Goal: Task Accomplishment & Management: Use online tool/utility

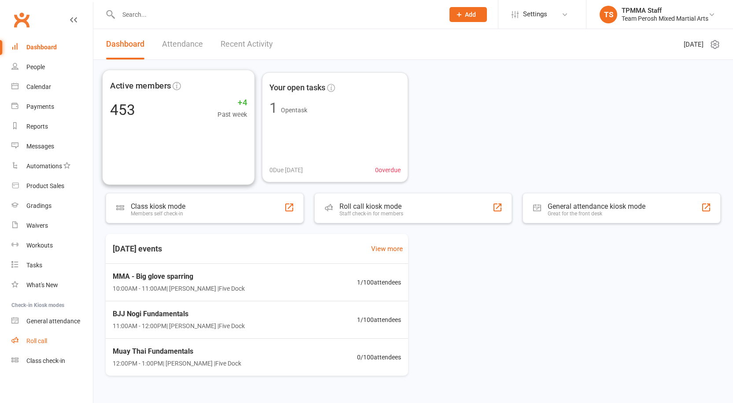
drag, startPoint x: 0, startPoint y: 0, endPoint x: 33, endPoint y: 342, distance: 343.3
click at [44, 147] on div "Messages" at bounding box center [40, 146] width 28 height 7
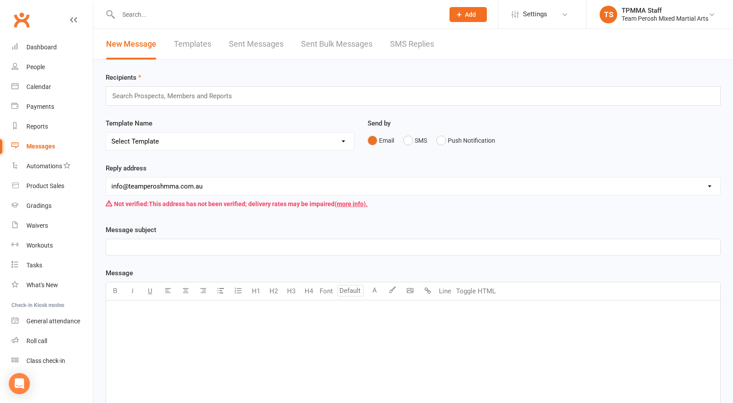
click at [402, 41] on link "SMS Replies" at bounding box center [412, 44] width 44 height 30
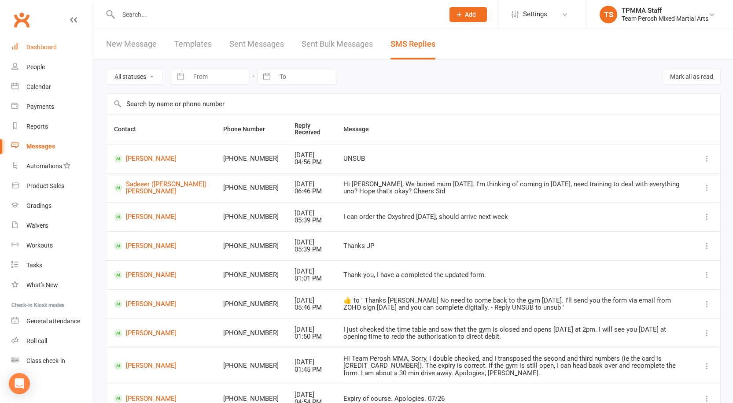
click at [42, 46] on div "Dashboard" at bounding box center [41, 47] width 30 height 7
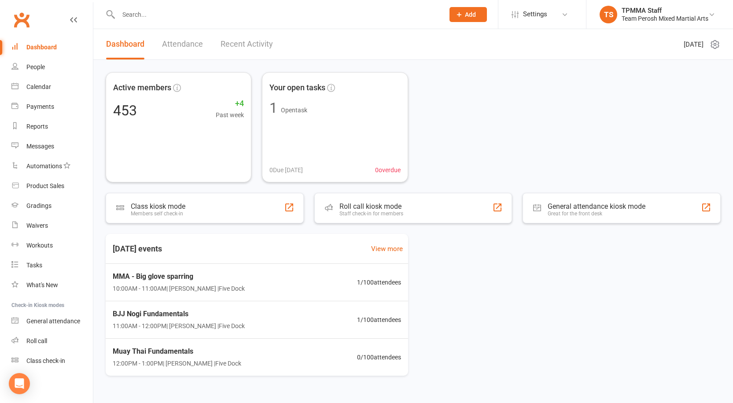
click at [207, 16] on input "text" at bounding box center [277, 14] width 322 height 12
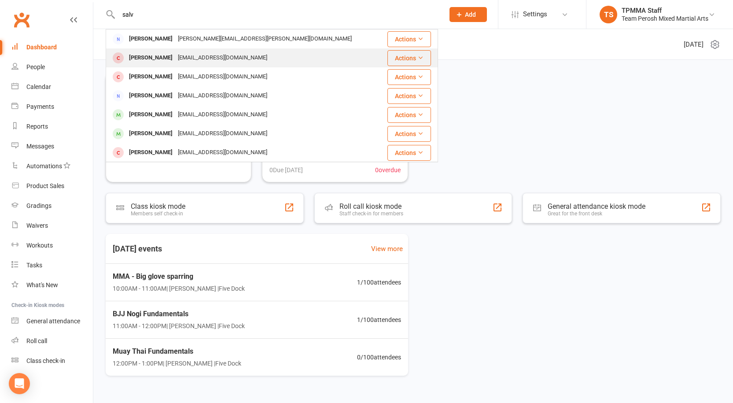
type input "salv"
click at [192, 60] on div "msalvartsis12@hotmail.com" at bounding box center [222, 58] width 95 height 13
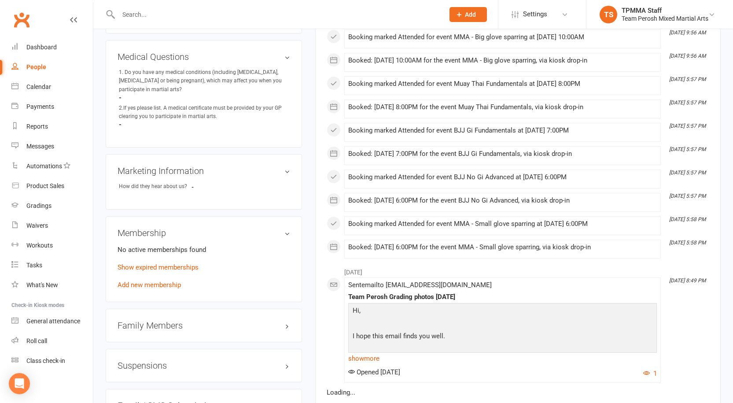
scroll to position [528, 0]
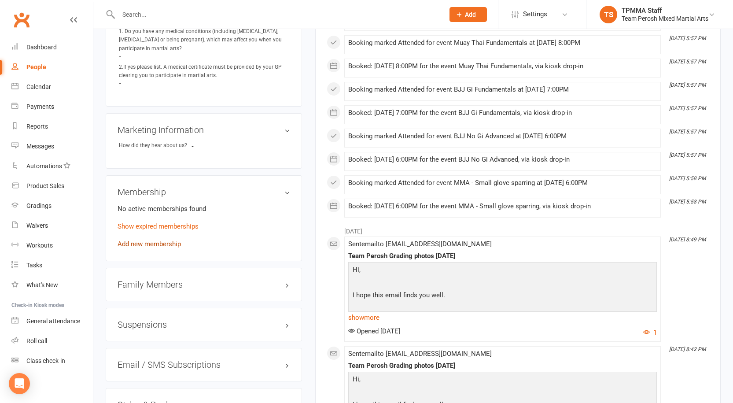
click at [147, 240] on link "Add new membership" at bounding box center [149, 244] width 63 height 8
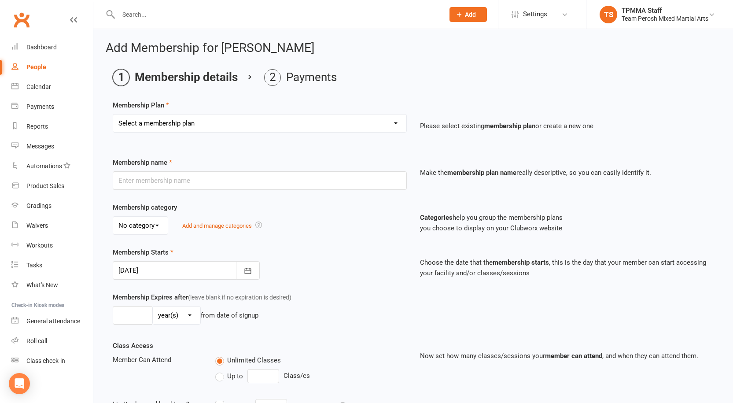
click at [172, 125] on select "Select a membership plan Create new Membership Plan 2008-DD-1S 2008-DD-2S 2008-…" at bounding box center [259, 123] width 293 height 18
select select "33"
click at [113, 114] on select "Select a membership plan Create new Membership Plan 2008-DD-1S 2008-DD-2S 2008-…" at bounding box center [259, 123] width 293 height 18
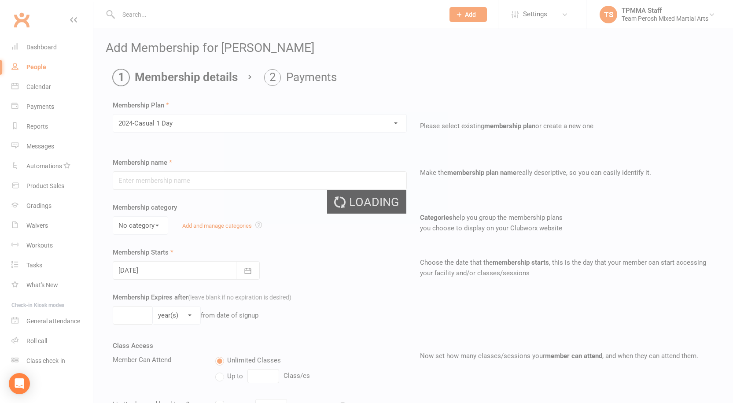
type input "2024-Casual 1 Day"
select select "1"
type input "0"
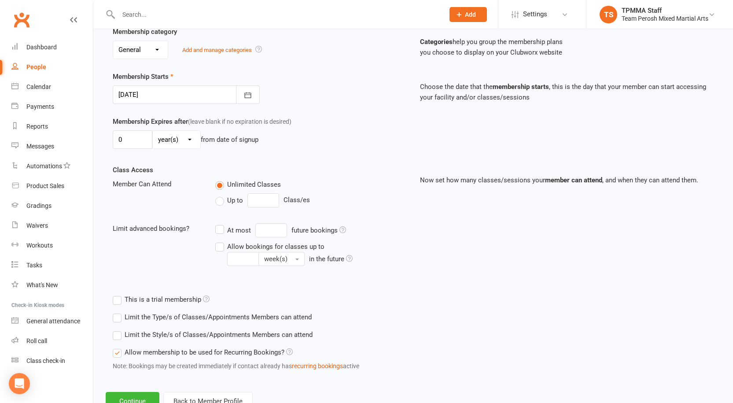
scroll to position [209, 0]
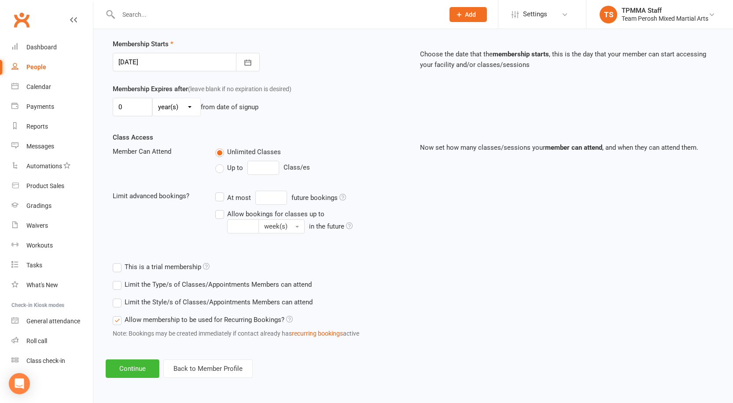
click at [117, 304] on label "Limit the Style/s of Classes/Appointments Members can attend" at bounding box center [213, 302] width 200 height 11
click at [117, 297] on input "Limit the Style/s of Classes/Appointments Members can attend" at bounding box center [116, 297] width 6 height 0
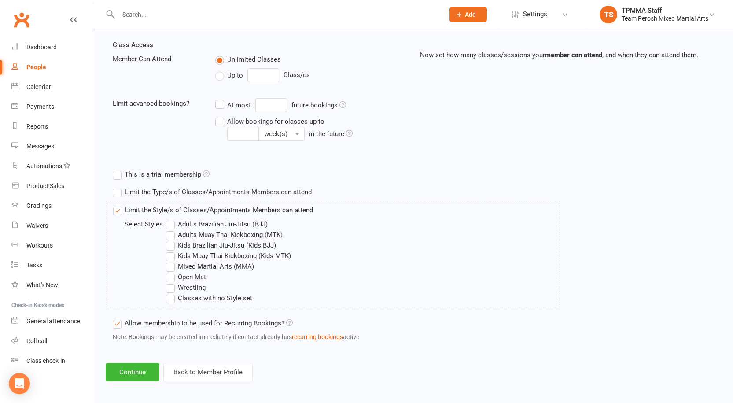
scroll to position [305, 0]
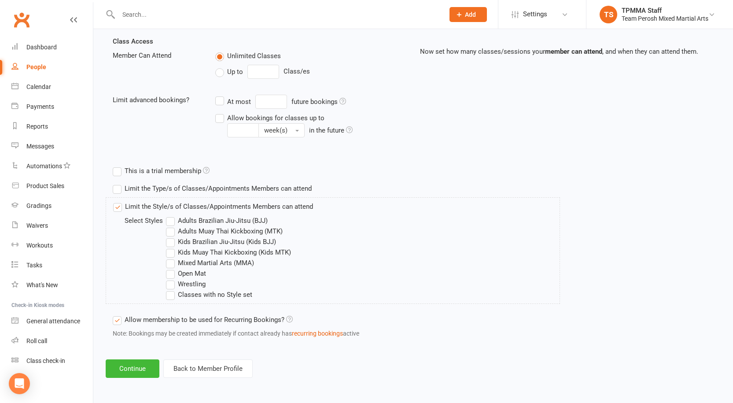
click at [173, 219] on label "Adults Brazilian Jiu-Jitsu (BJJ)" at bounding box center [217, 220] width 102 height 11
click at [172, 215] on input "Adults Brazilian Jiu-Jitsu (BJJ)" at bounding box center [169, 215] width 6 height 0
click at [171, 232] on label "Adults Muay Thai Kickboxing (MTK)" at bounding box center [224, 231] width 117 height 11
click at [171, 226] on input "Adults Muay Thai Kickboxing (MTK)" at bounding box center [169, 226] width 6 height 0
click at [173, 265] on label "Mixed Martial Arts (MMA)" at bounding box center [210, 263] width 88 height 11
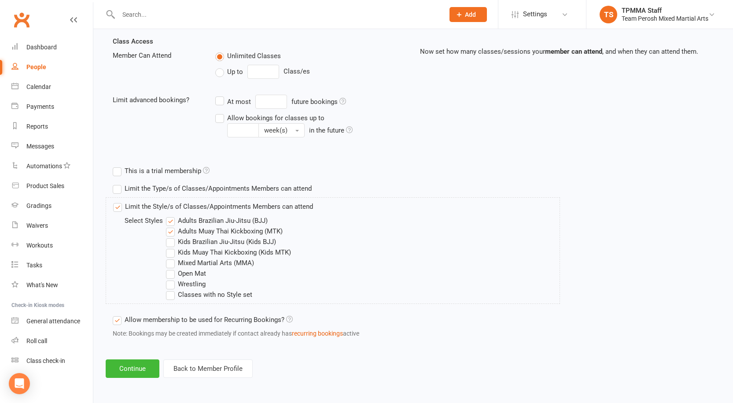
click at [172, 258] on input "Mixed Martial Arts (MMA)" at bounding box center [169, 258] width 6 height 0
click at [137, 372] on button "Continue" at bounding box center [133, 368] width 54 height 18
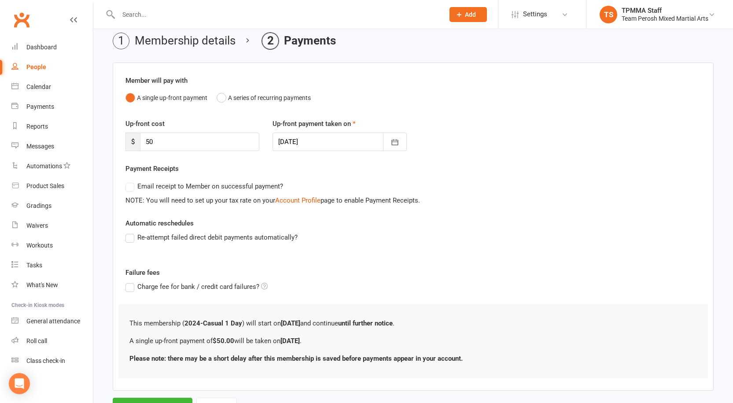
scroll to position [77, 0]
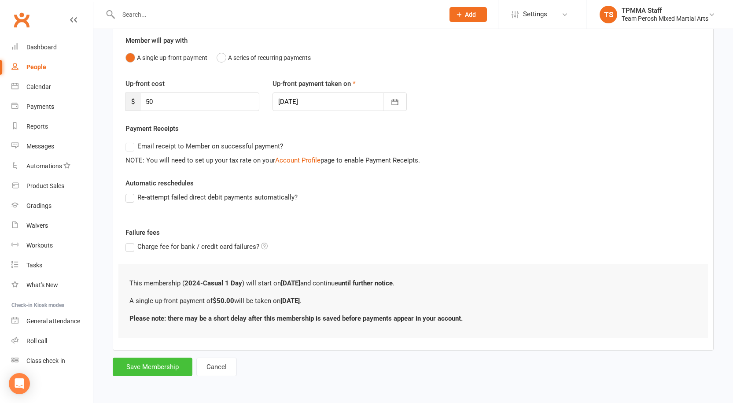
click at [145, 370] on button "Save Membership" at bounding box center [153, 367] width 80 height 18
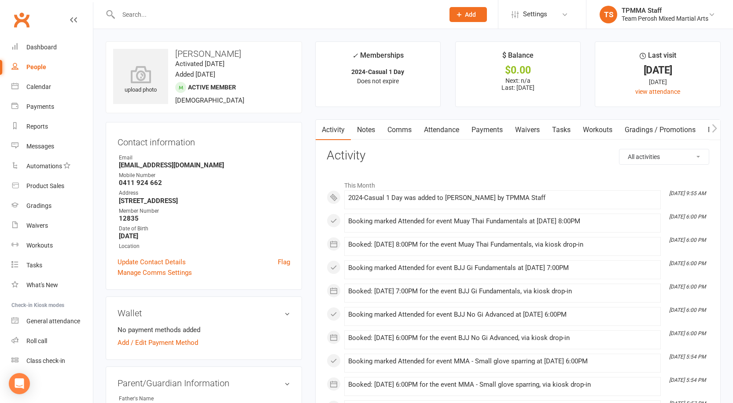
click at [257, 9] on input "text" at bounding box center [277, 14] width 322 height 12
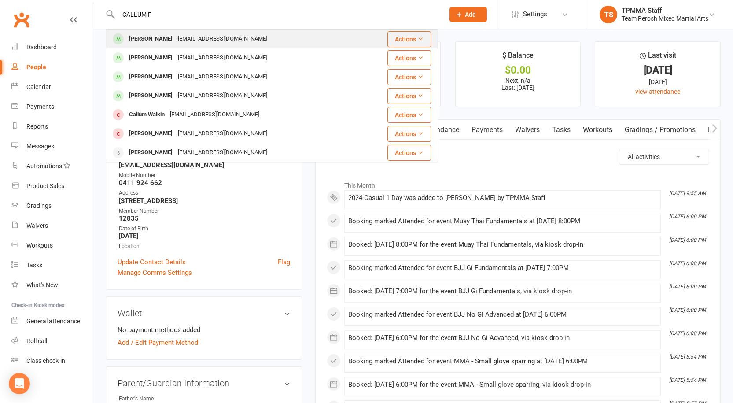
type input "CALLUM F"
click at [192, 39] on div "callumfitzsimons12@gmail.com" at bounding box center [222, 39] width 95 height 13
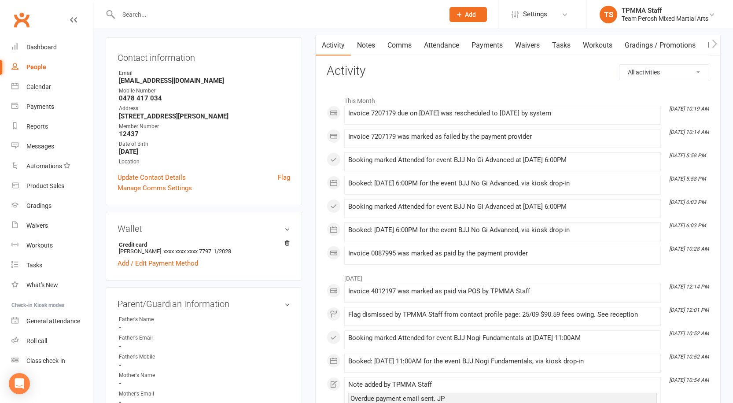
scroll to position [88, 0]
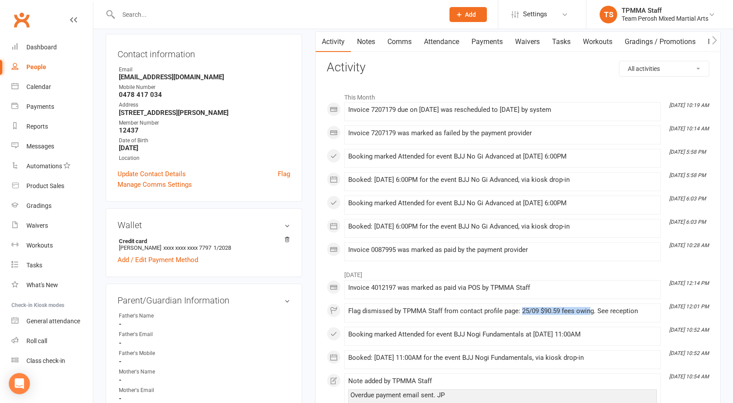
drag, startPoint x: 592, startPoint y: 311, endPoint x: 524, endPoint y: 311, distance: 68.2
click at [523, 311] on div "Flag dismissed by TPMMA Staff from contact profile page: 25/09 $90.59 fees owin…" at bounding box center [502, 310] width 309 height 7
drag, startPoint x: 533, startPoint y: 311, endPoint x: 612, endPoint y: 300, distance: 79.6
click at [600, 281] on li "Sep 27, 12:14 PM Invoice 4012197 was marked as paid via POS by TPMMA Staff" at bounding box center [502, 289] width 317 height 19
drag, startPoint x: 639, startPoint y: 311, endPoint x: 523, endPoint y: 310, distance: 116.7
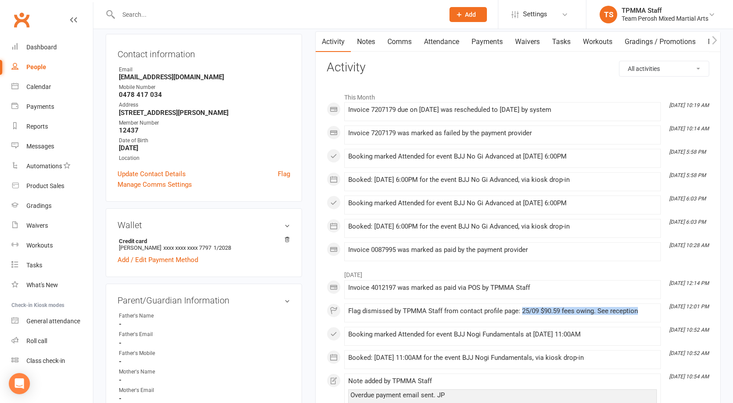
click at [523, 310] on div "Flag dismissed by TPMMA Staff from contact profile page: 25/09 $90.59 fees owin…" at bounding box center [502, 310] width 309 height 7
copy div "25/09 $90.59 fees owing. See reception"
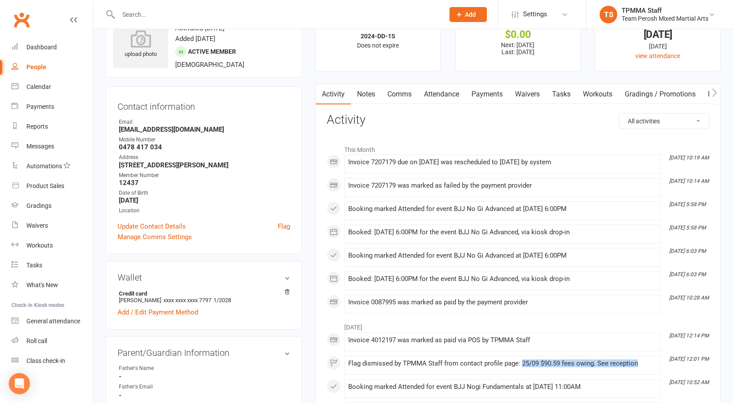
scroll to position [0, 0]
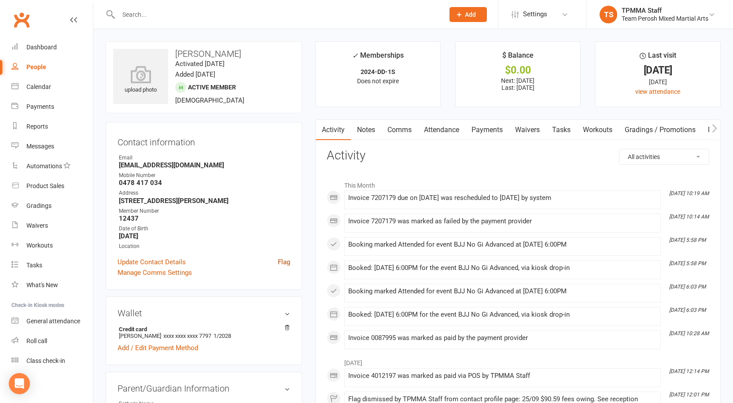
click at [285, 262] on link "Flag" at bounding box center [284, 262] width 12 height 11
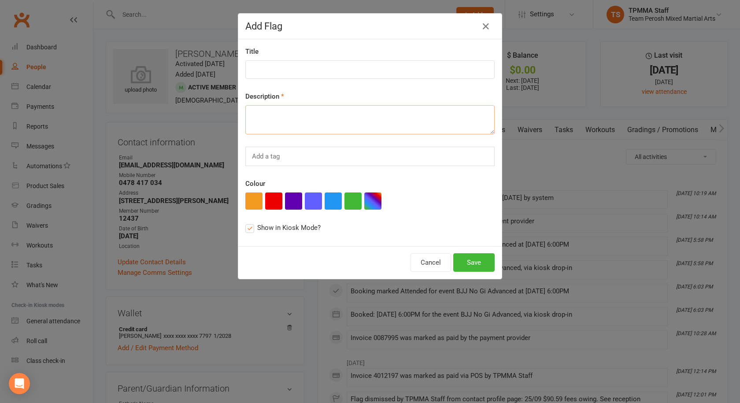
click at [265, 115] on textarea at bounding box center [369, 119] width 249 height 29
paste textarea "25/09 $90.59 fees owing. See reception"
click at [264, 116] on textarea "25/09 $90.59 fees owing. See reception" at bounding box center [369, 119] width 249 height 29
type textarea "10/10 $90.59 fees owing. See reception"
click at [285, 71] on input at bounding box center [369, 69] width 249 height 18
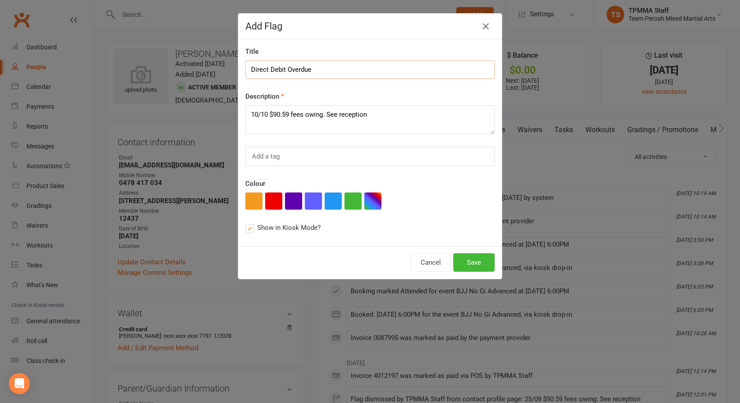
type input "Direct Debit Overdue"
click at [272, 200] on button "button" at bounding box center [273, 200] width 17 height 17
click at [470, 260] on button "Save" at bounding box center [473, 262] width 41 height 18
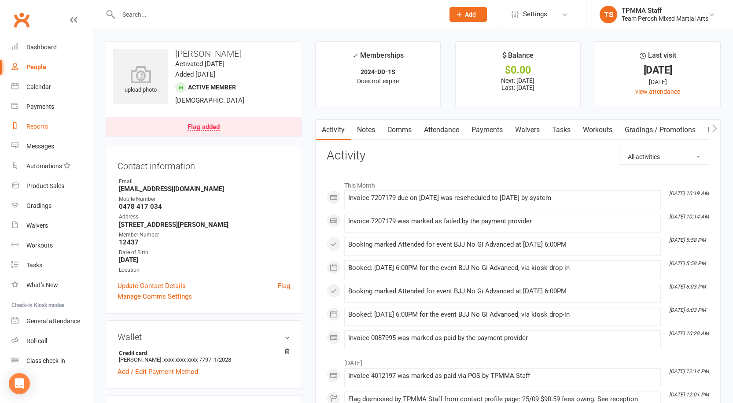
click at [38, 128] on div "Reports" at bounding box center [37, 126] width 22 height 7
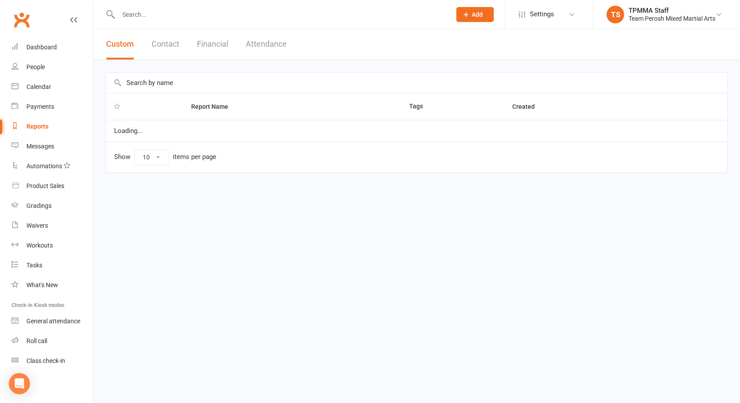
select select "100"
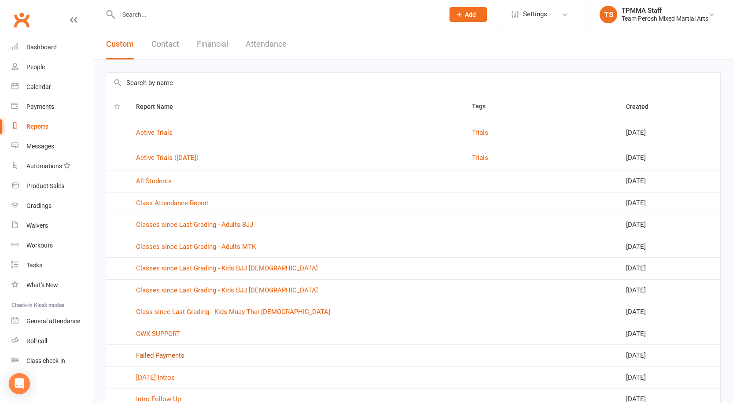
click at [169, 353] on link "Failed Payments" at bounding box center [160, 355] width 48 height 8
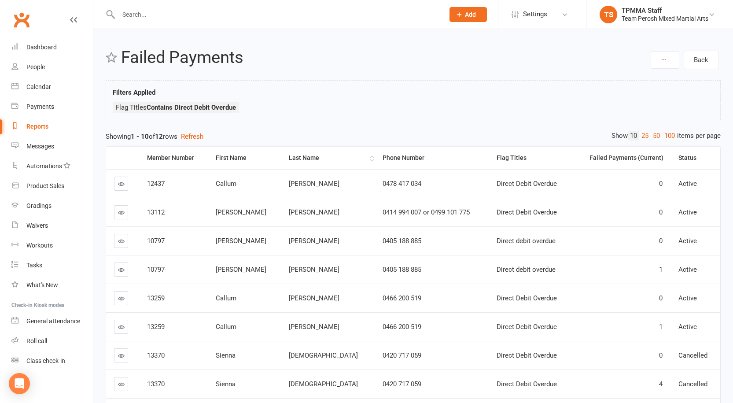
click at [303, 157] on div "Last Name" at bounding box center [328, 158] width 79 height 7
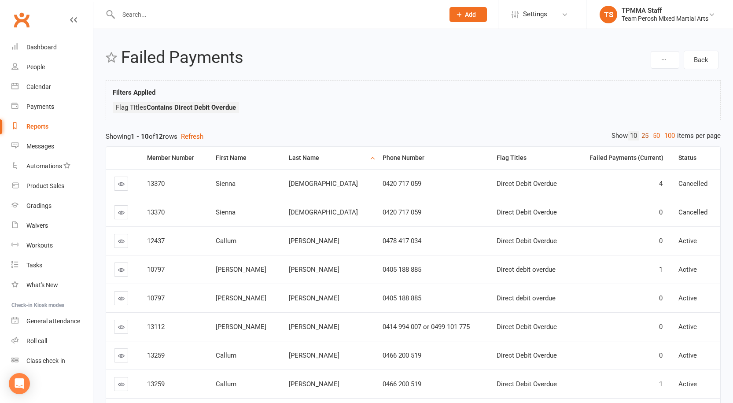
click at [643, 134] on link "25" at bounding box center [644, 135] width 11 height 9
click at [42, 46] on div "Dashboard" at bounding box center [41, 47] width 30 height 7
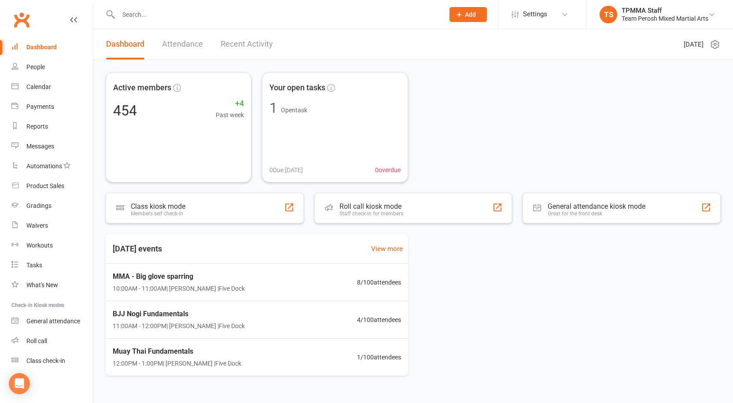
click at [265, 20] on input "text" at bounding box center [277, 14] width 322 height 12
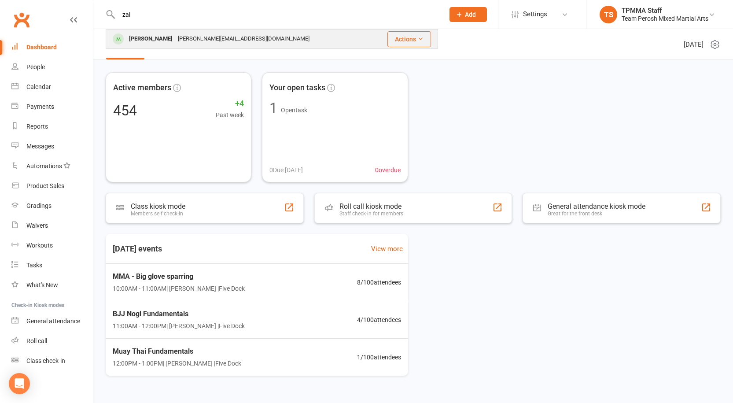
type input "zai"
click at [198, 37] on div "[PERSON_NAME][EMAIL_ADDRESS][DOMAIN_NAME]" at bounding box center [243, 39] width 137 height 13
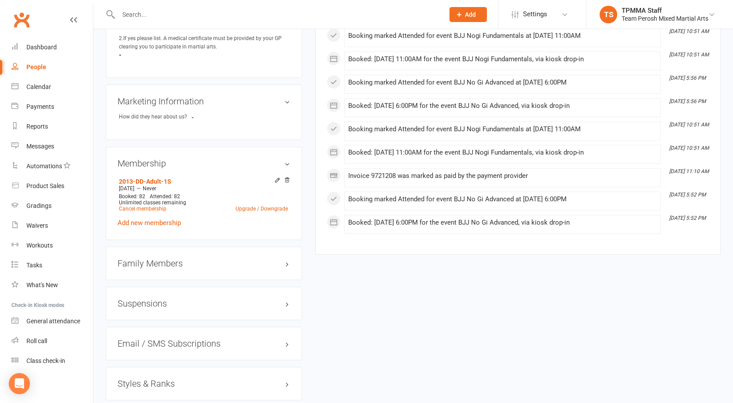
scroll to position [572, 0]
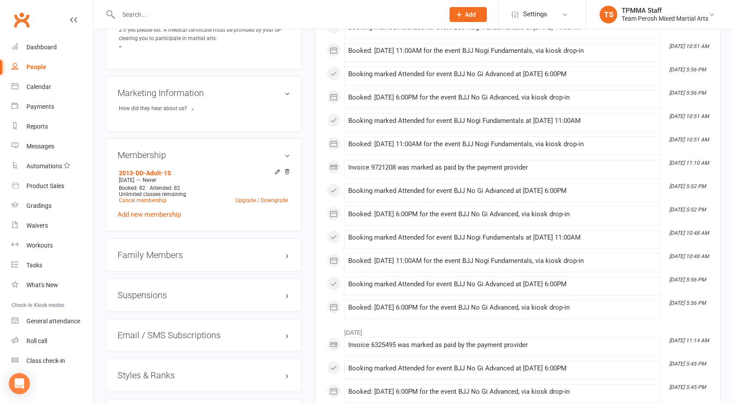
click at [160, 290] on h3 "Suspensions" at bounding box center [204, 295] width 173 height 10
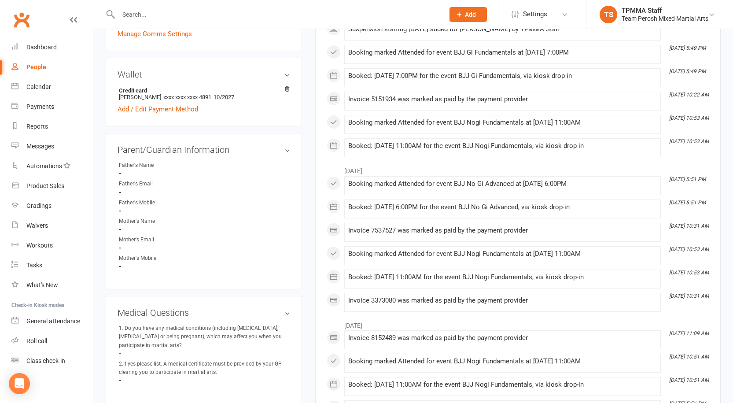
scroll to position [88, 0]
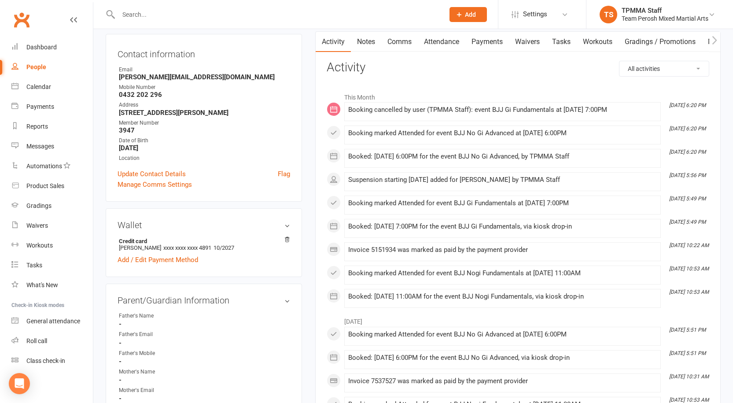
click at [494, 40] on link "Payments" at bounding box center [487, 42] width 44 height 20
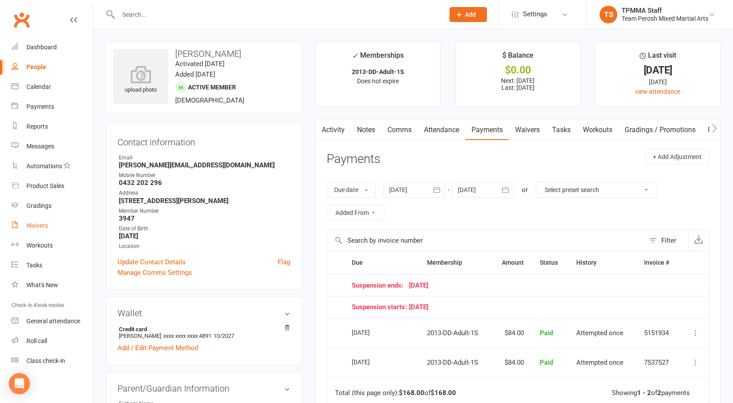
click at [37, 227] on div "Waivers" at bounding box center [37, 225] width 22 height 7
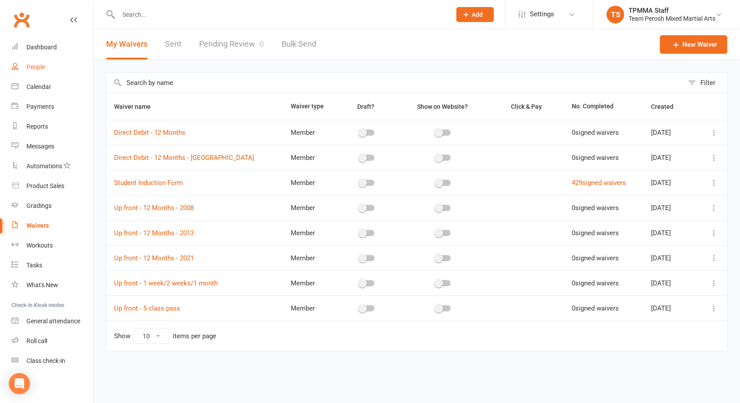
drag, startPoint x: 30, startPoint y: 63, endPoint x: 35, endPoint y: 96, distance: 33.4
click at [30, 64] on div "People" at bounding box center [35, 66] width 18 height 7
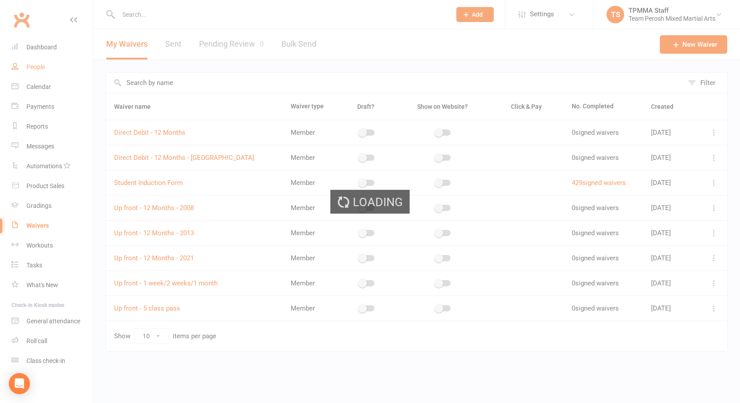
select select "100"
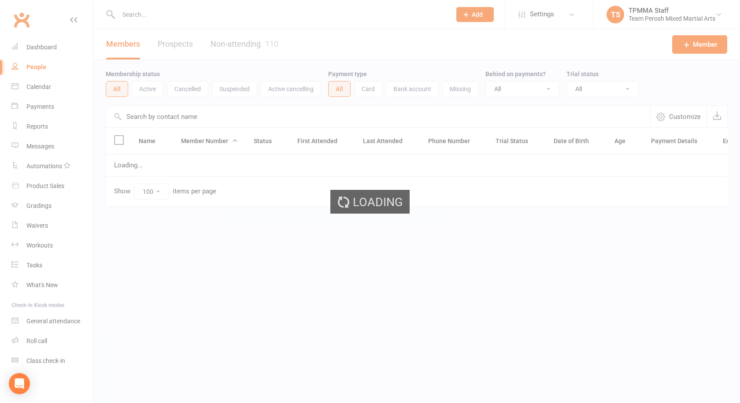
click at [40, 338] on div "Loading" at bounding box center [370, 201] width 740 height 403
click at [39, 343] on div "Roll call" at bounding box center [36, 340] width 21 height 7
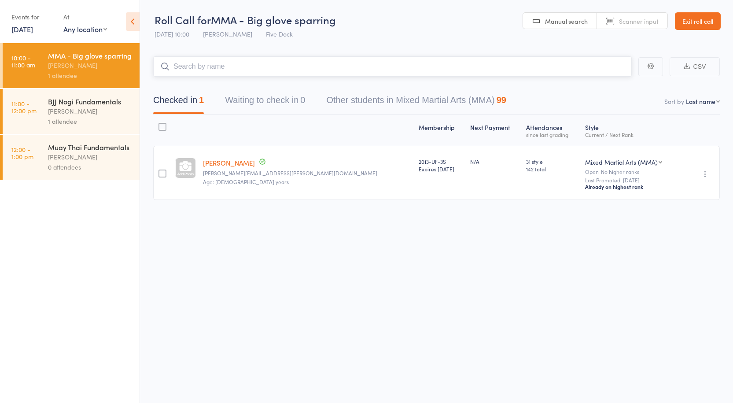
click at [201, 67] on input "search" at bounding box center [392, 66] width 479 height 20
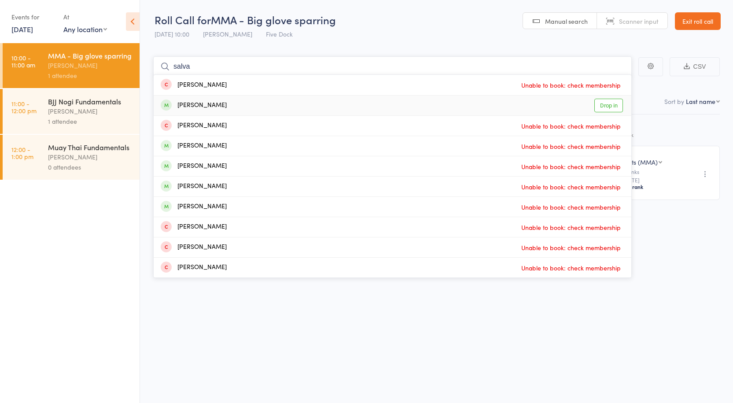
type input "salva"
click at [607, 110] on link "Drop in" at bounding box center [608, 106] width 29 height 14
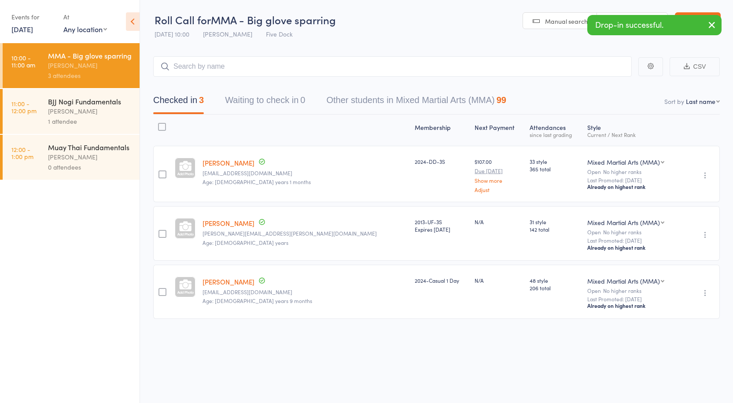
click at [74, 111] on div "[PERSON_NAME]" at bounding box center [90, 111] width 84 height 10
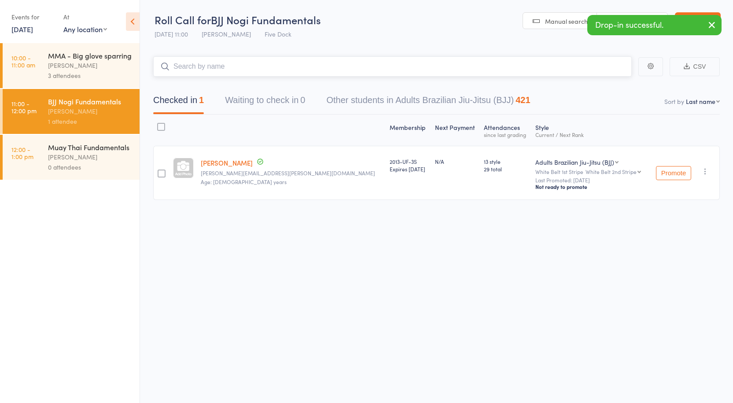
click at [237, 66] on input "search" at bounding box center [392, 66] width 479 height 20
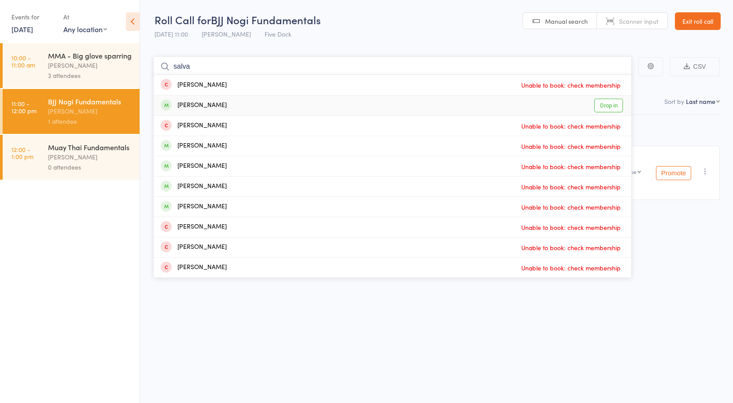
type input "salva"
click at [607, 104] on link "Drop in" at bounding box center [608, 106] width 29 height 14
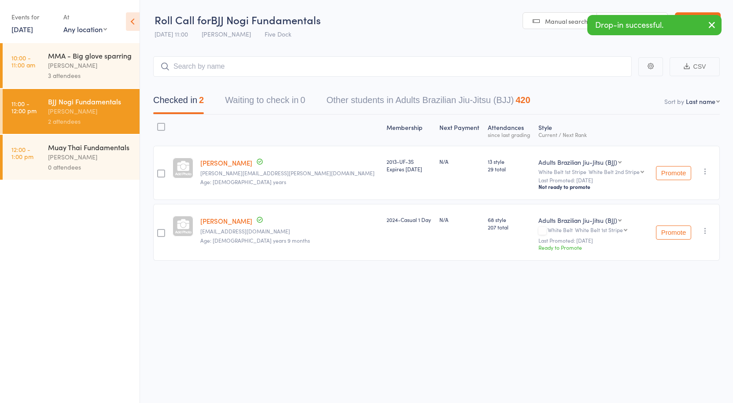
click at [52, 153] on div "[PERSON_NAME]" at bounding box center [90, 157] width 84 height 10
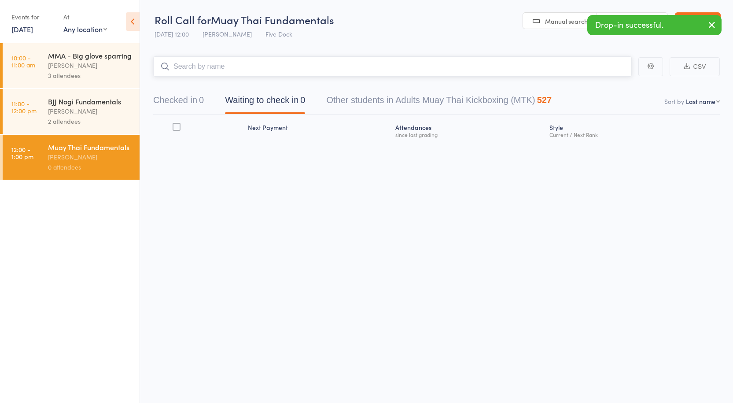
click at [216, 67] on input "search" at bounding box center [392, 66] width 479 height 20
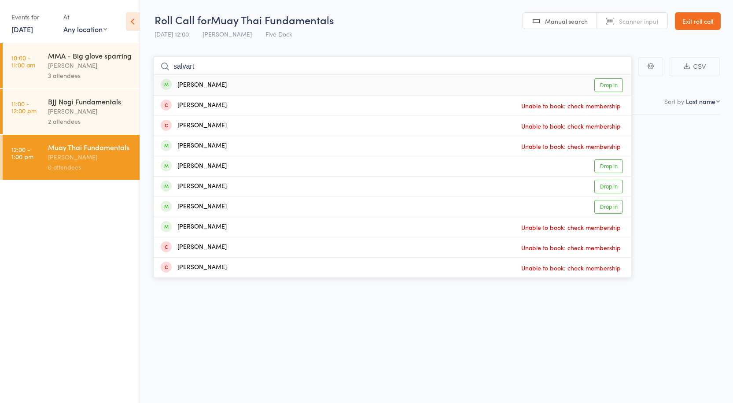
type input "salvart"
click at [616, 85] on link "Drop in" at bounding box center [608, 85] width 29 height 14
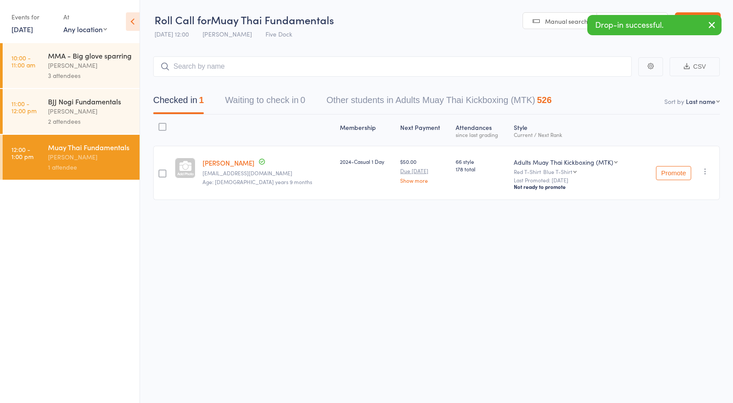
click at [77, 111] on div "[PERSON_NAME]" at bounding box center [90, 111] width 84 height 10
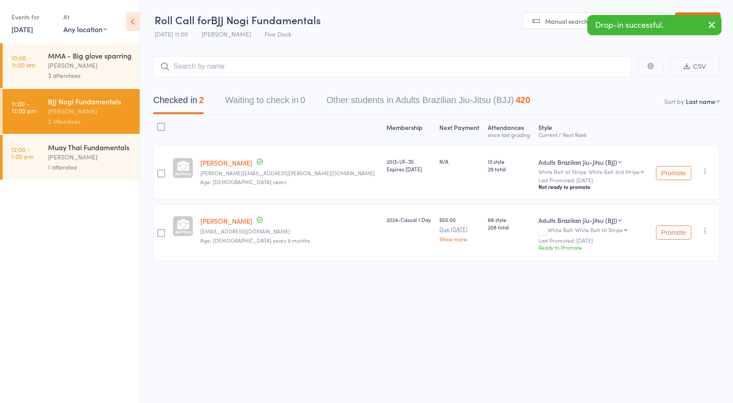
click at [72, 59] on div "MMA - Big glove sparring" at bounding box center [90, 56] width 84 height 10
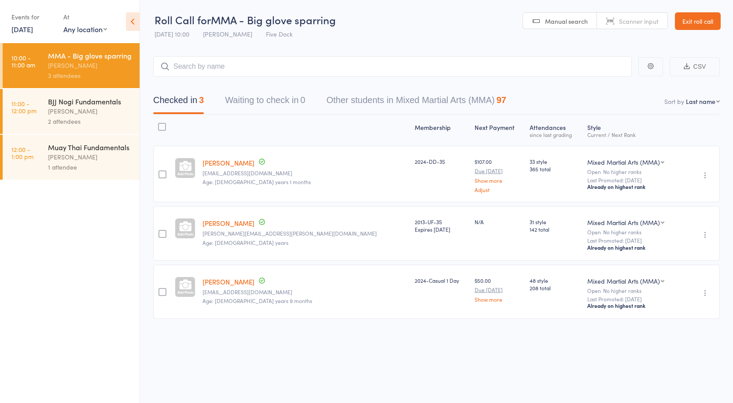
click at [81, 113] on div "[PERSON_NAME]" at bounding box center [90, 111] width 84 height 10
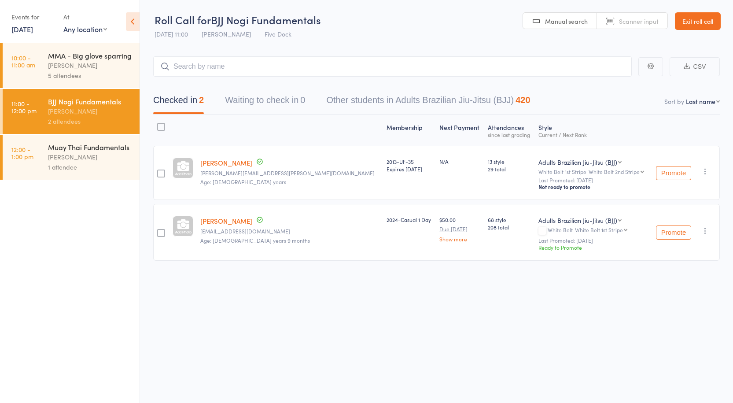
click at [68, 70] on div "5 attendees" at bounding box center [90, 75] width 84 height 10
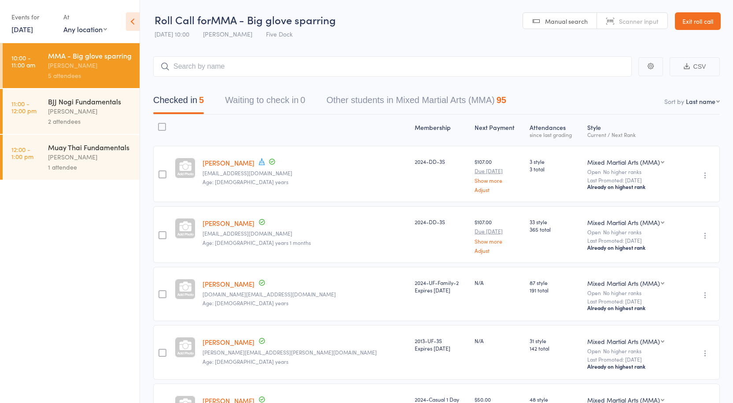
click at [74, 75] on div "5 attendees" at bounding box center [90, 75] width 84 height 10
click at [73, 111] on div "[PERSON_NAME]" at bounding box center [90, 111] width 84 height 10
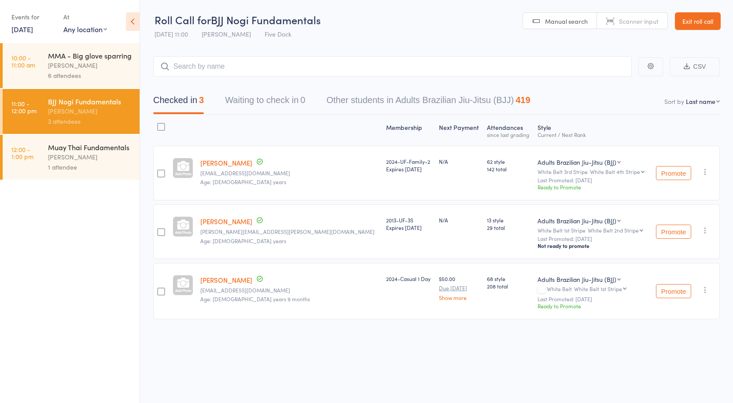
click at [61, 53] on div "MMA - Big glove sparring" at bounding box center [90, 56] width 84 height 10
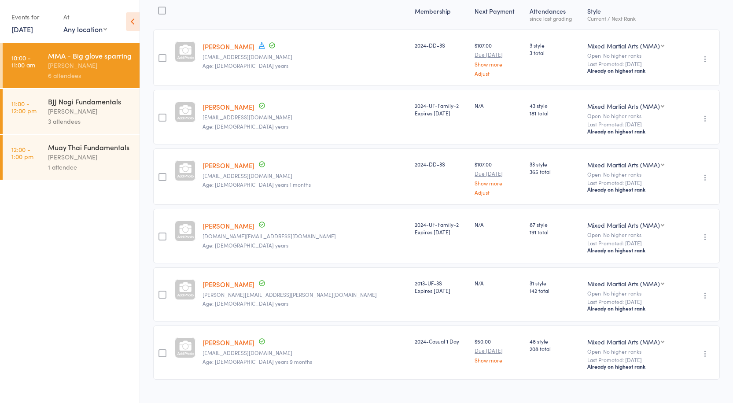
scroll to position [129, 0]
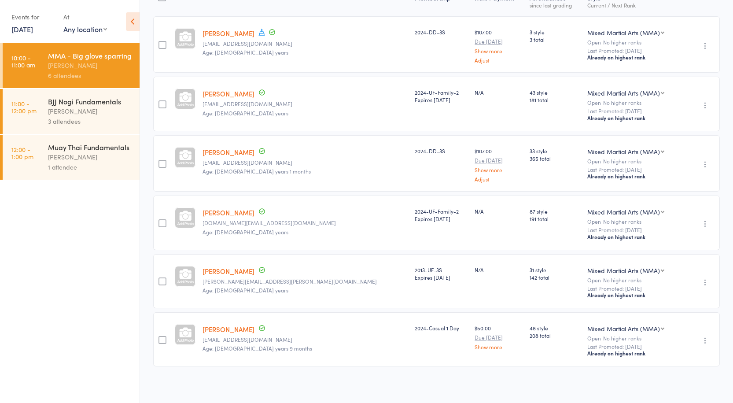
click at [61, 113] on div "[PERSON_NAME]" at bounding box center [90, 111] width 84 height 10
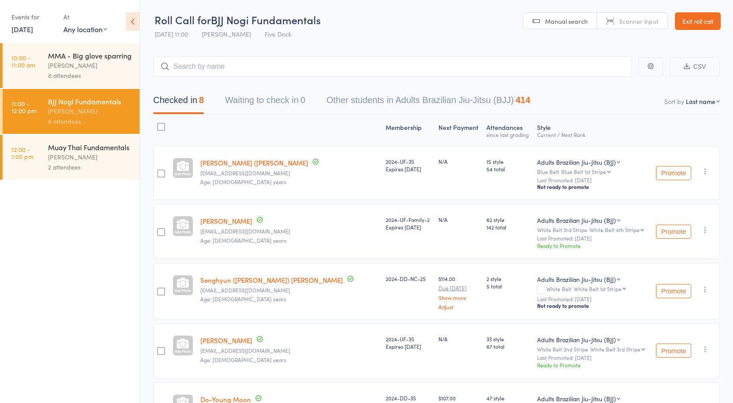
click at [68, 68] on div "[PERSON_NAME]" at bounding box center [90, 65] width 84 height 10
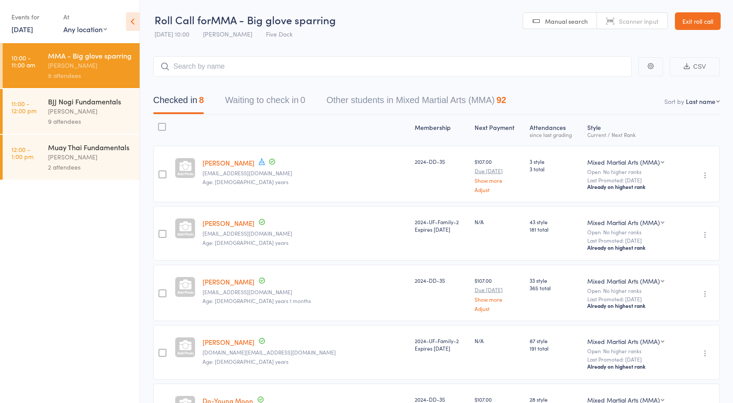
click at [65, 119] on div "9 attendees" at bounding box center [90, 121] width 84 height 10
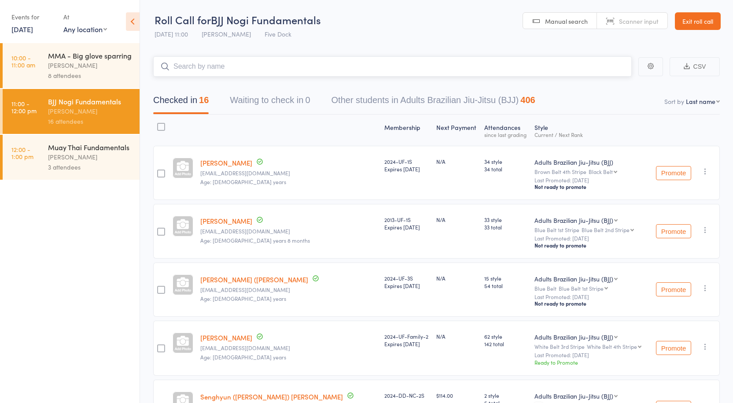
click at [215, 67] on input "search" at bounding box center [392, 66] width 479 height 20
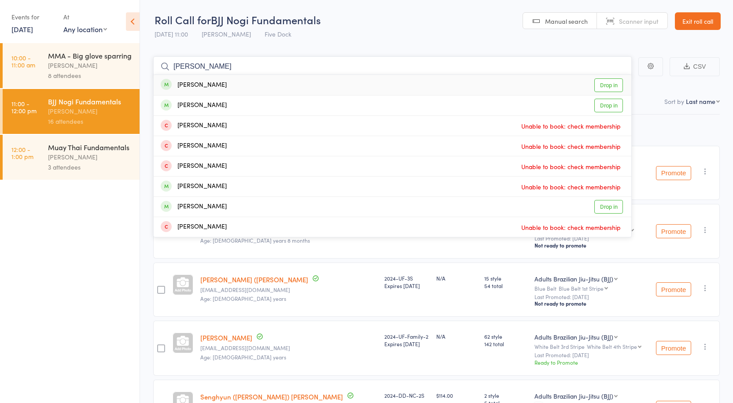
type input "tim c"
click at [608, 86] on link "Drop in" at bounding box center [608, 85] width 29 height 14
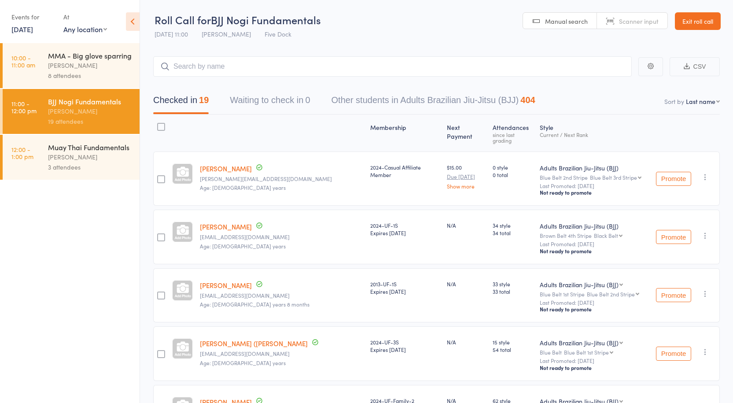
click at [72, 168] on div "3 attendees" at bounding box center [90, 167] width 84 height 10
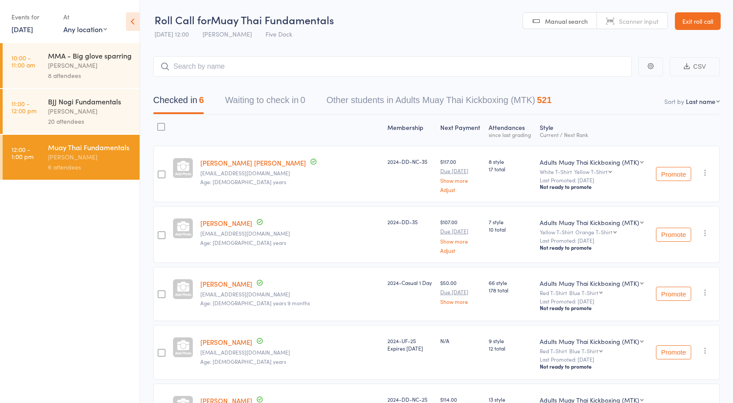
click at [66, 118] on div "20 attendees" at bounding box center [90, 121] width 84 height 10
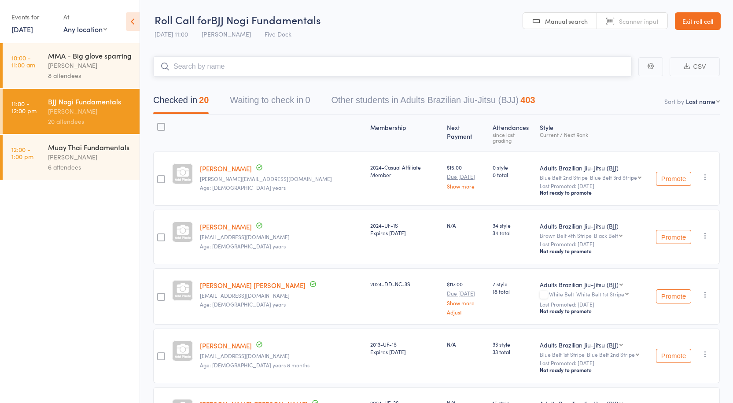
click at [290, 58] on input "search" at bounding box center [392, 66] width 479 height 20
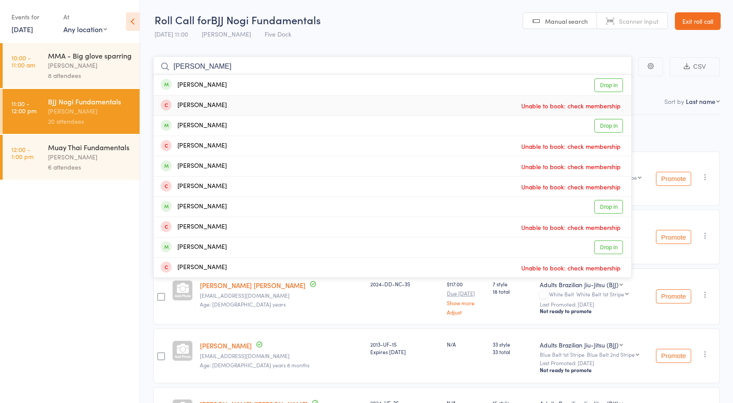
type input "lee mic"
click at [604, 81] on link "Drop in" at bounding box center [608, 85] width 29 height 14
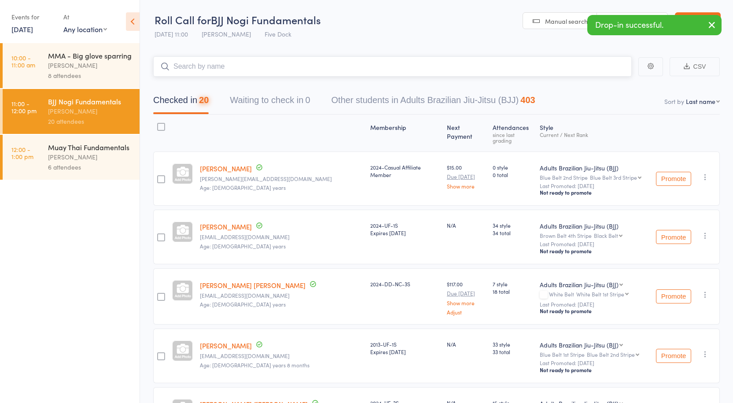
click at [228, 64] on input "search" at bounding box center [392, 66] width 479 height 20
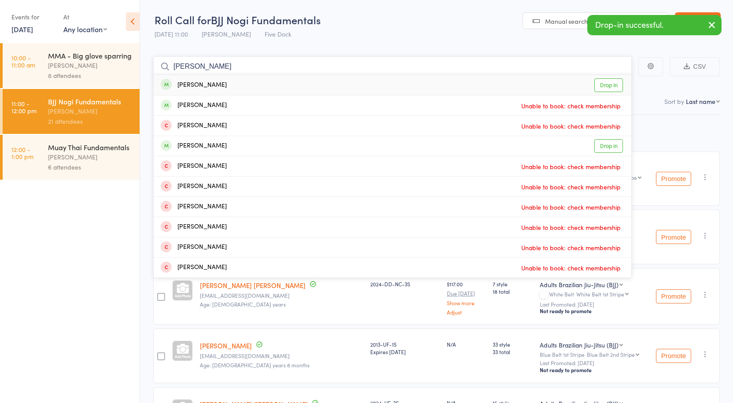
type input "dante ba"
click at [615, 87] on link "Drop in" at bounding box center [608, 85] width 29 height 14
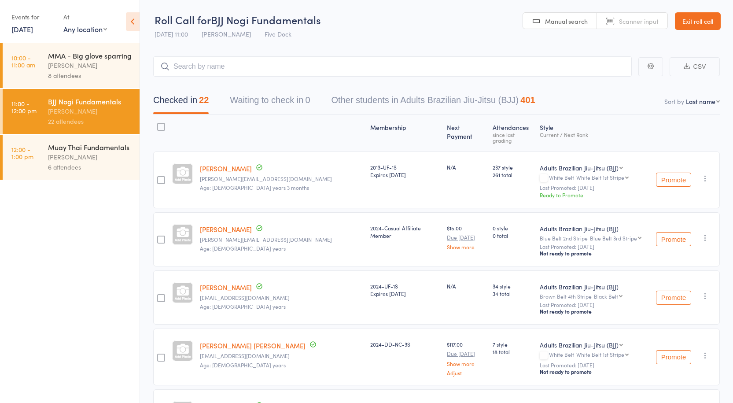
click at [71, 150] on div "Muay Thai Fundamentals" at bounding box center [90, 147] width 84 height 10
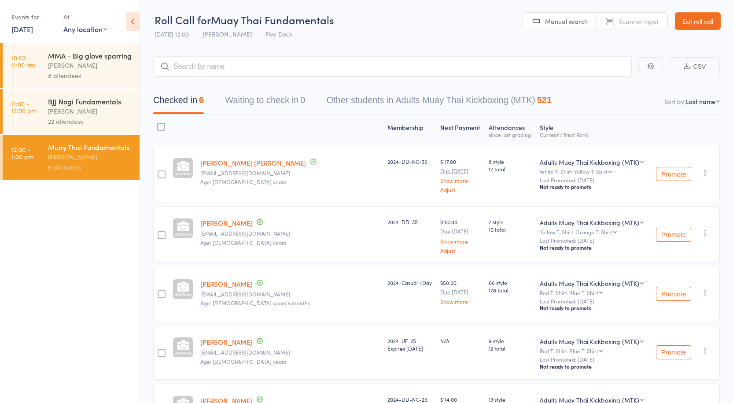
click at [68, 109] on div "[PERSON_NAME]" at bounding box center [90, 111] width 84 height 10
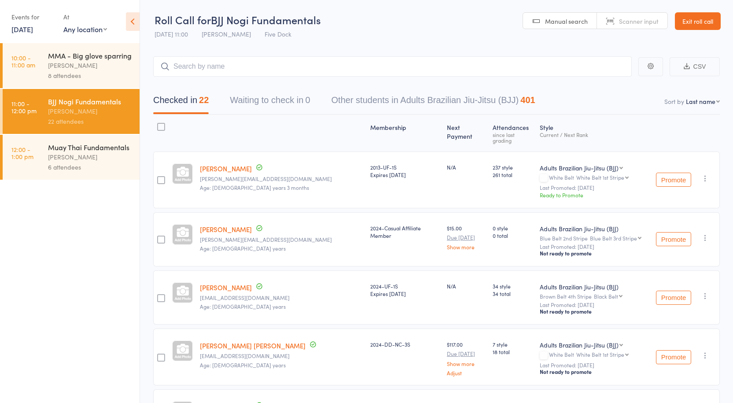
click at [69, 153] on div "[PERSON_NAME]" at bounding box center [90, 157] width 84 height 10
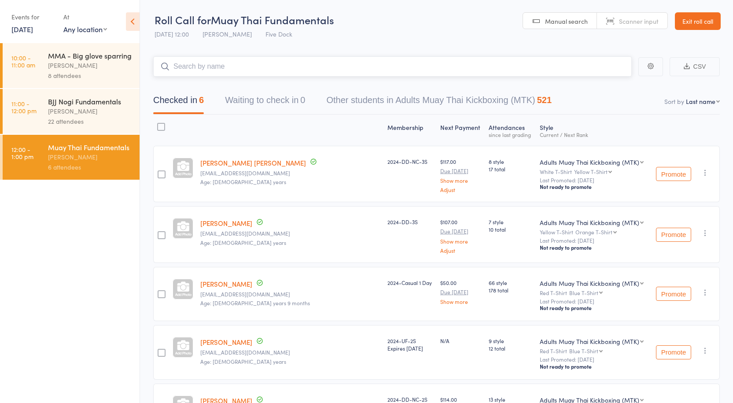
click at [205, 66] on input "search" at bounding box center [392, 66] width 479 height 20
type input "sonny"
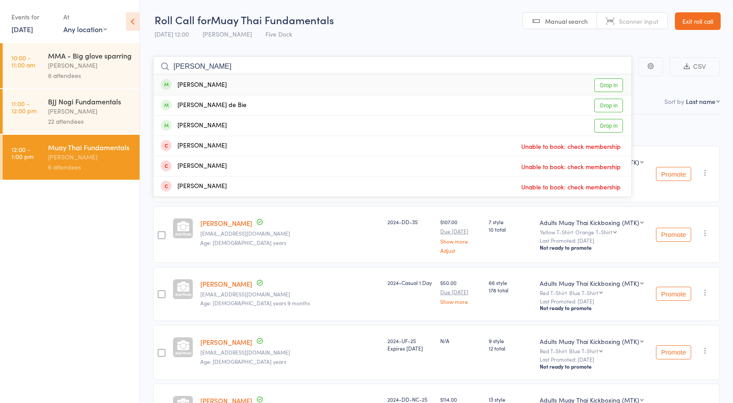
drag, startPoint x: 205, startPoint y: 66, endPoint x: 83, endPoint y: 47, distance: 123.5
click at [83, 47] on div "Roll Call for Muay Thai Fundamentals 11 Oct 12:00 Anthony Perosh Five Dock Manu…" at bounding box center [366, 201] width 733 height 403
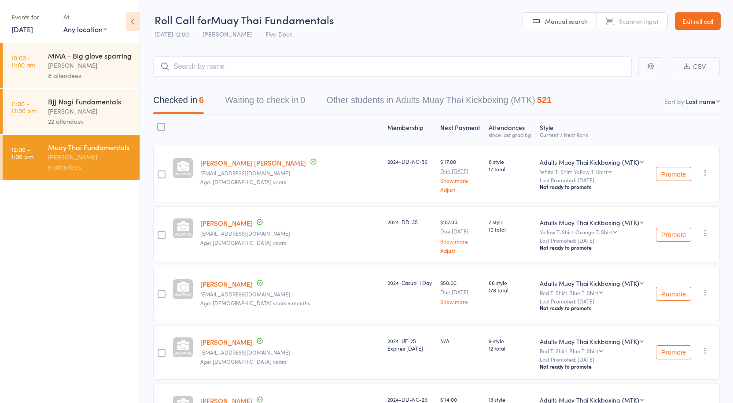
click at [27, 29] on link "[DATE]" at bounding box center [22, 29] width 22 height 10
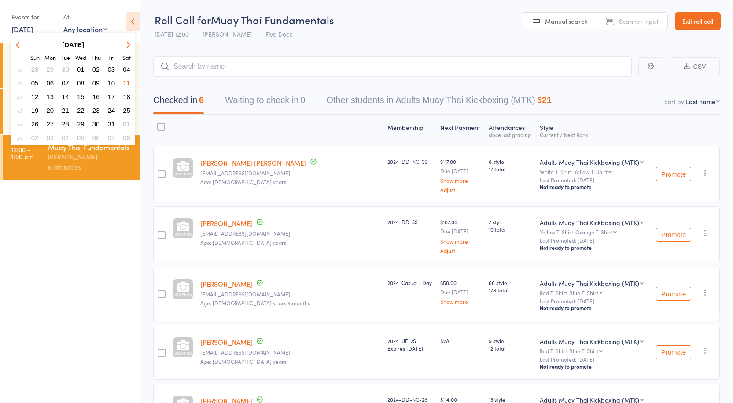
click at [128, 68] on span "04" at bounding box center [126, 69] width 7 height 7
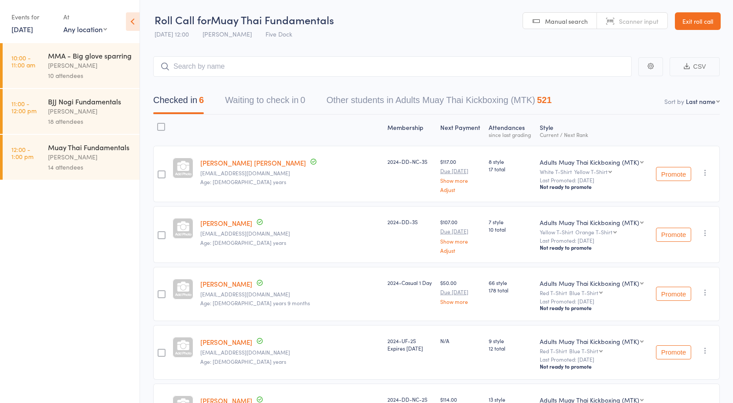
click at [64, 100] on div "BJJ Nogi Fundamentals" at bounding box center [90, 101] width 84 height 10
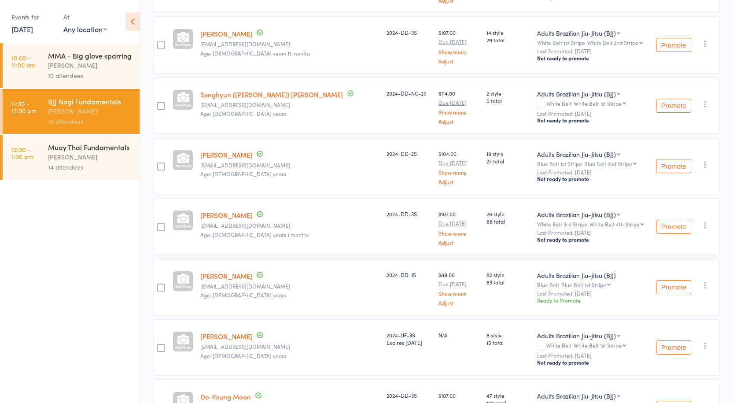
scroll to position [44, 0]
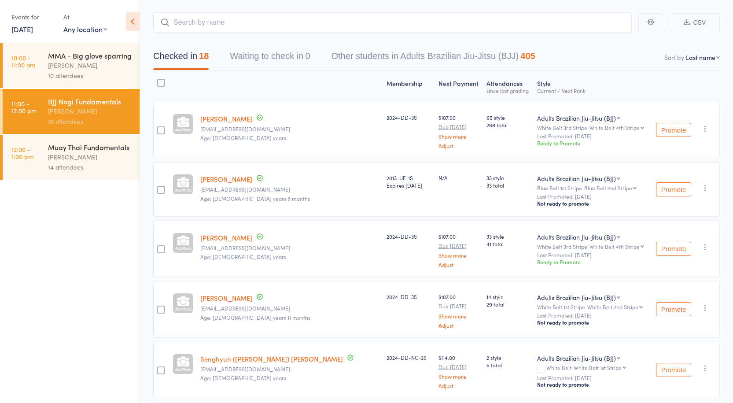
click at [26, 29] on link "4 Oct, 2025" at bounding box center [22, 29] width 22 height 10
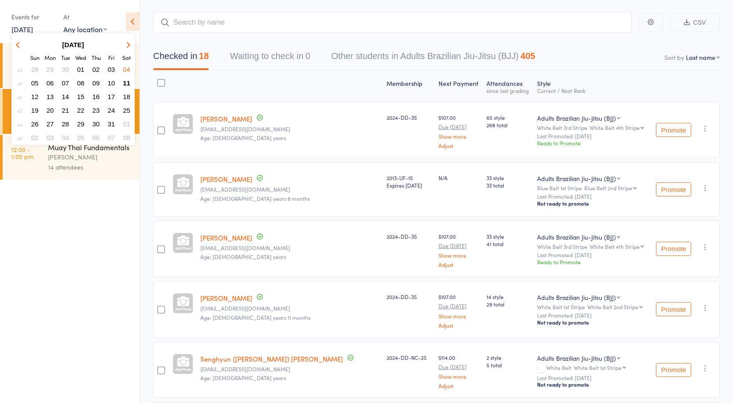
click at [127, 83] on span "11" at bounding box center [126, 82] width 7 height 7
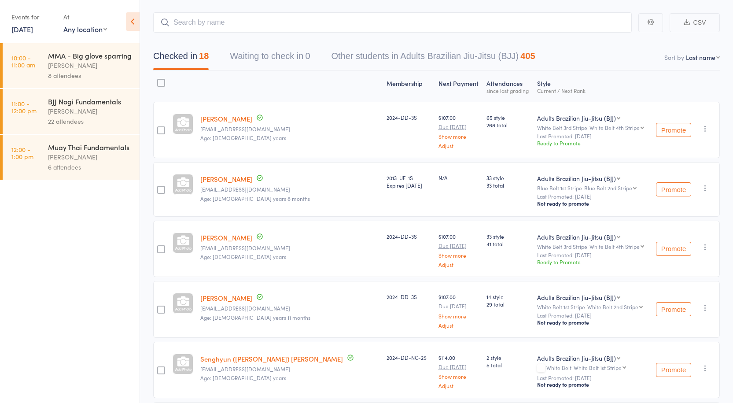
click at [66, 117] on div "22 attendees" at bounding box center [90, 121] width 84 height 10
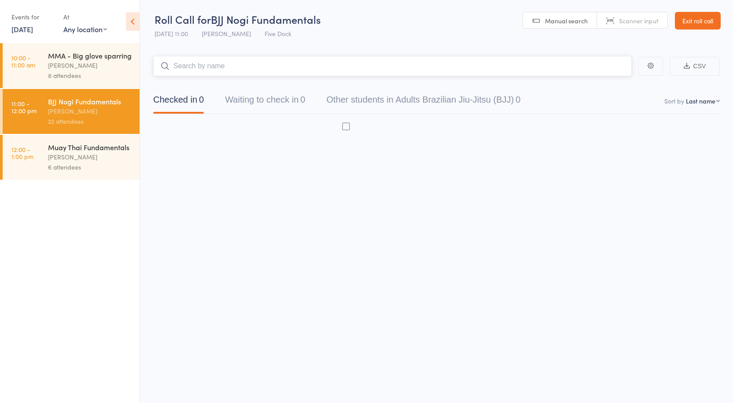
scroll to position [0, 0]
click at [233, 65] on input "search" at bounding box center [392, 66] width 479 height 20
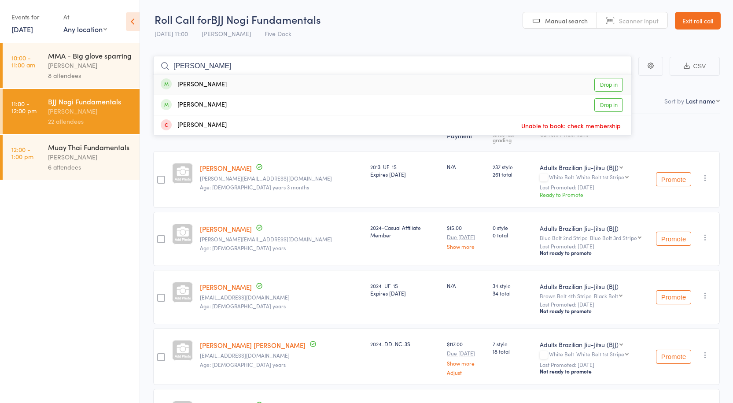
type input "ricky"
click at [613, 86] on link "Drop in" at bounding box center [608, 85] width 29 height 14
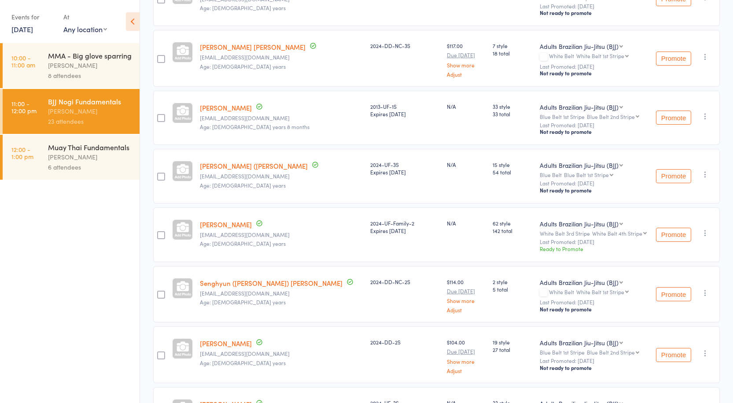
scroll to position [0, 0]
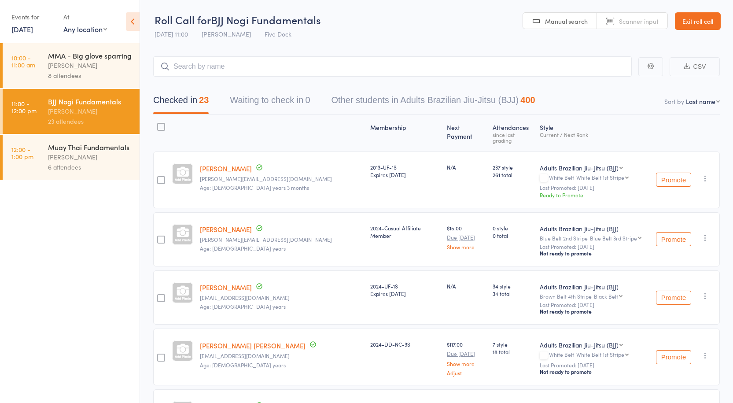
click at [701, 66] on button "CSV" at bounding box center [695, 66] width 50 height 19
click at [73, 68] on div "[PERSON_NAME]" at bounding box center [90, 65] width 84 height 10
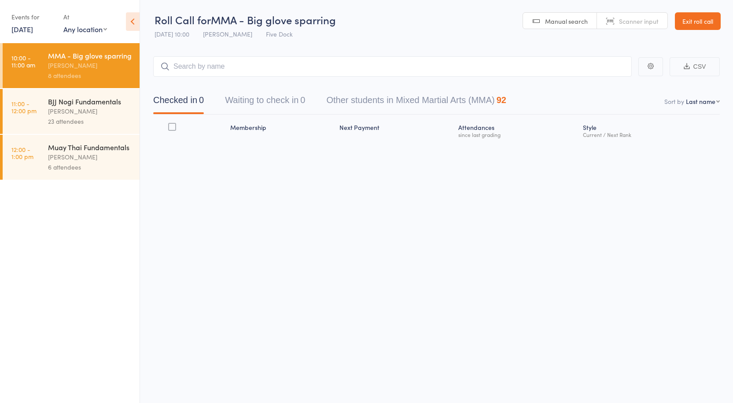
click at [72, 99] on div "BJJ Nogi Fundamentals" at bounding box center [90, 101] width 84 height 10
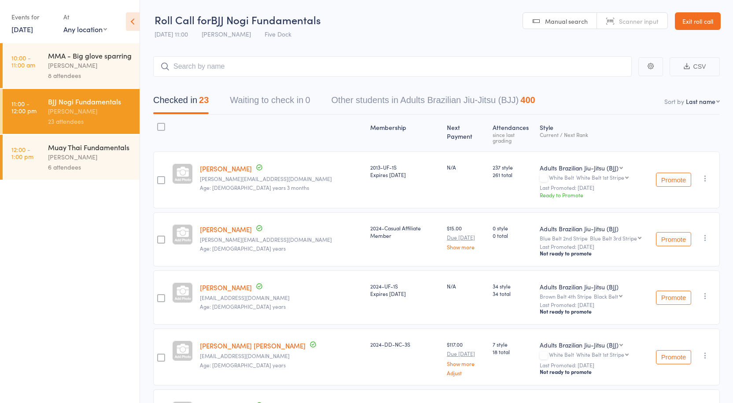
click at [89, 155] on div "[PERSON_NAME]" at bounding box center [90, 157] width 84 height 10
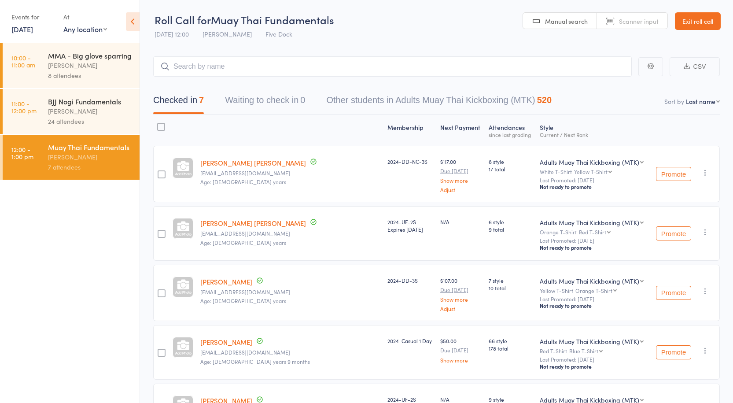
click at [74, 113] on div "[PERSON_NAME]" at bounding box center [90, 111] width 84 height 10
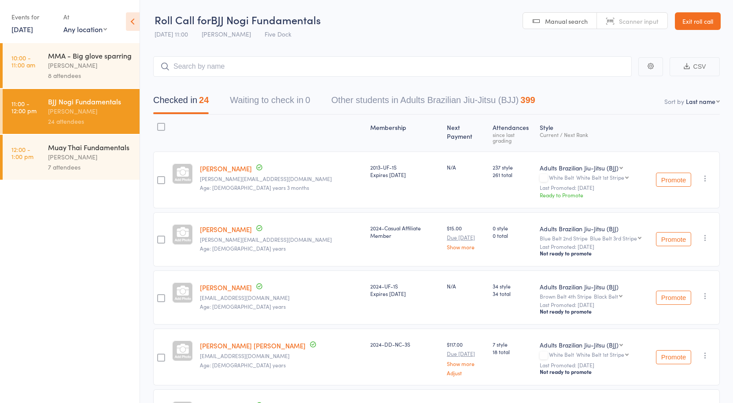
click at [80, 166] on div "7 attendees" at bounding box center [90, 167] width 84 height 10
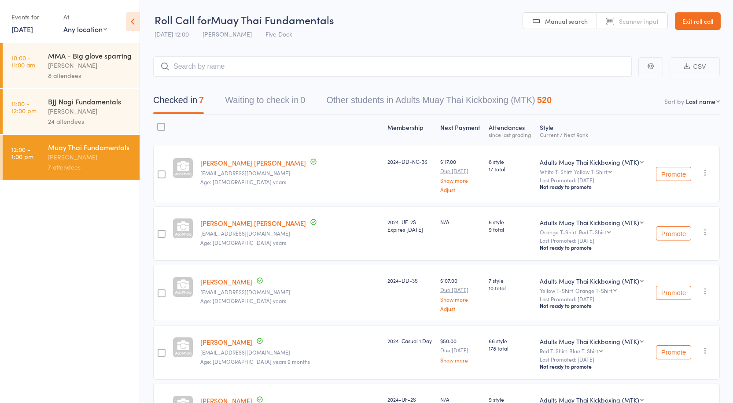
click at [86, 103] on div "BJJ Nogi Fundamentals" at bounding box center [90, 101] width 84 height 10
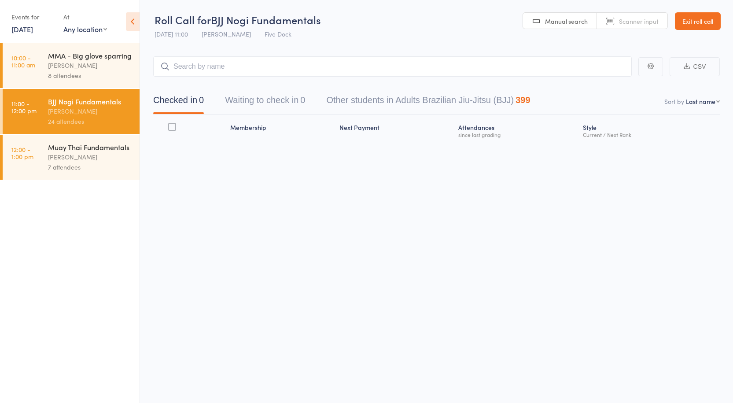
click at [218, 65] on input "search" at bounding box center [392, 66] width 479 height 20
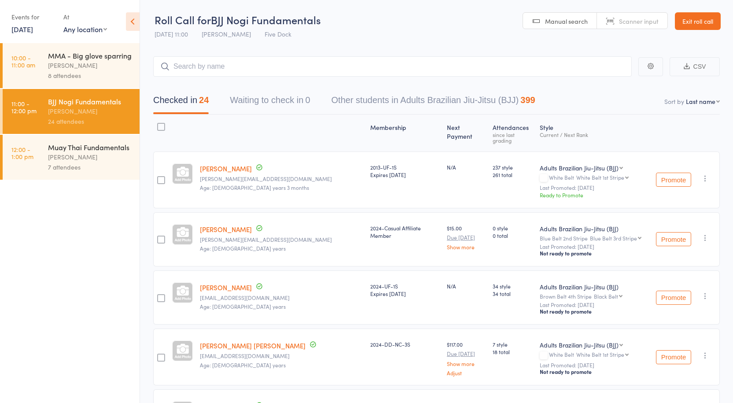
click at [85, 67] on div "[PERSON_NAME]" at bounding box center [90, 65] width 84 height 10
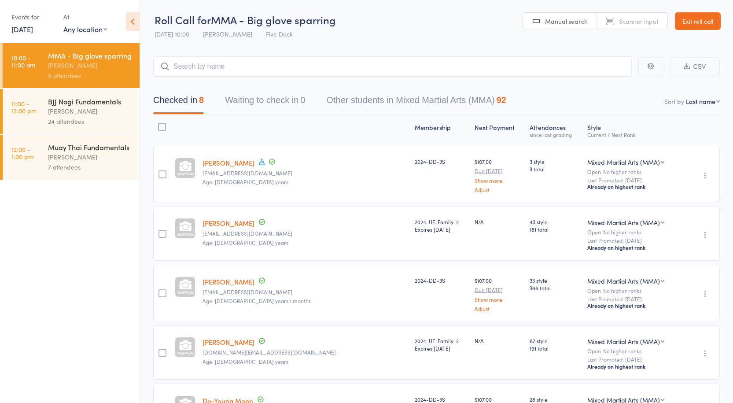
click at [75, 119] on div "24 attendees" at bounding box center [90, 121] width 84 height 10
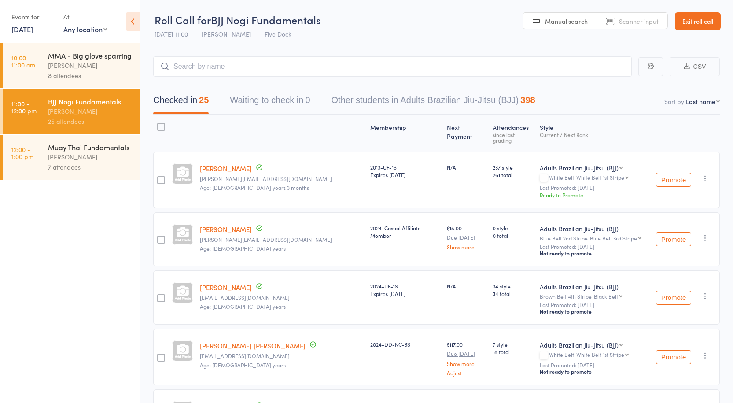
click at [51, 158] on div "[PERSON_NAME]" at bounding box center [90, 157] width 84 height 10
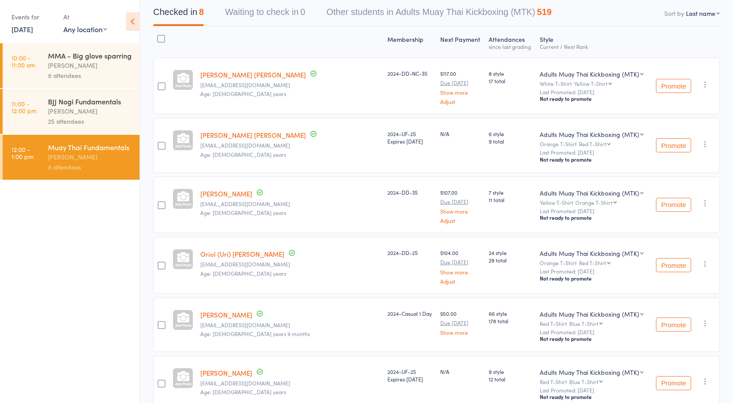
scroll to position [252, 0]
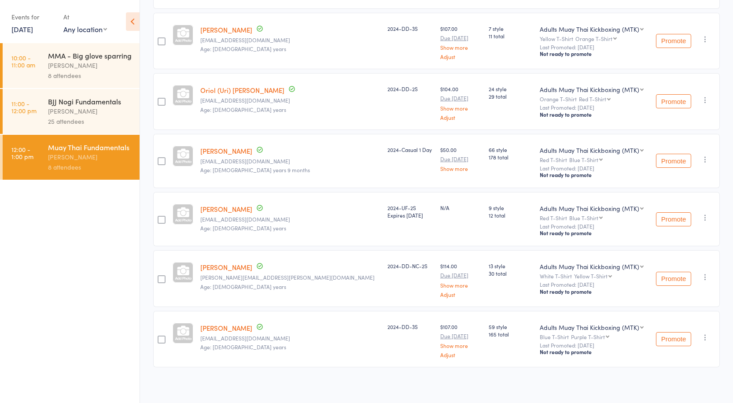
click at [85, 121] on div "25 attendees" at bounding box center [90, 121] width 84 height 10
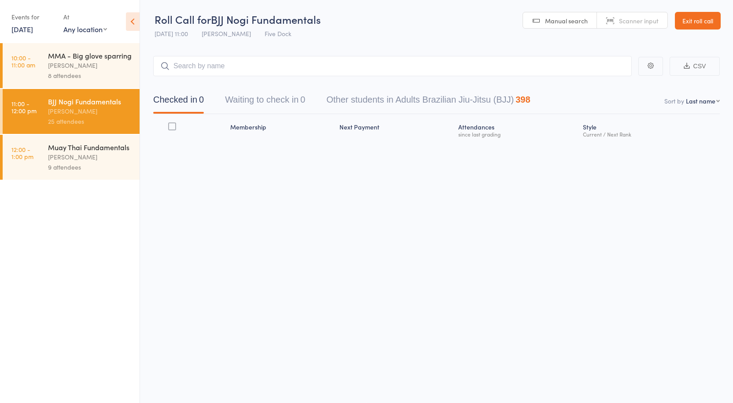
click at [74, 147] on div "Muay Thai Fundamentals" at bounding box center [90, 147] width 84 height 10
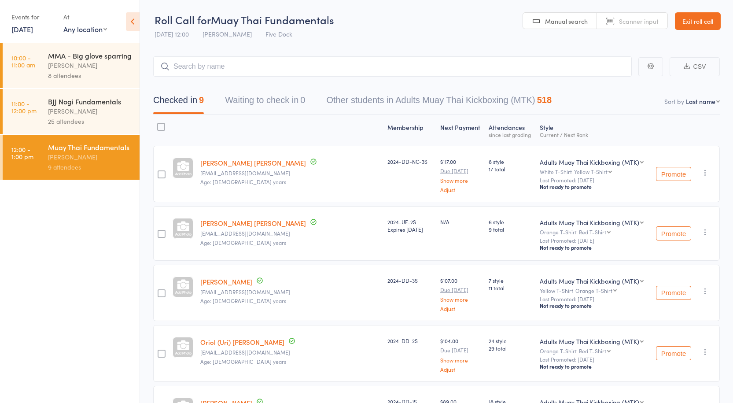
scroll to position [44, 0]
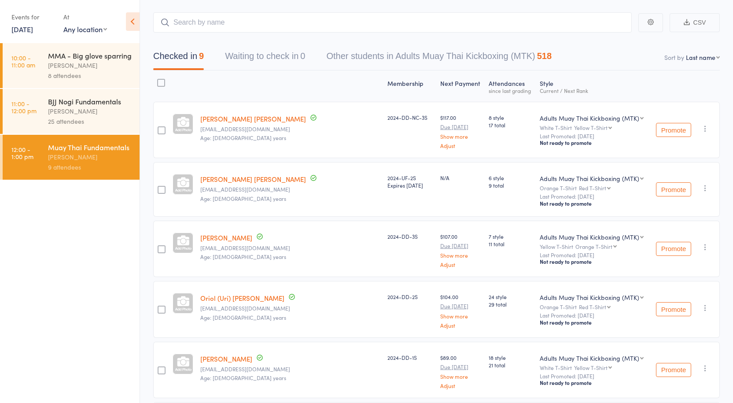
click at [75, 118] on div "25 attendees" at bounding box center [90, 121] width 84 height 10
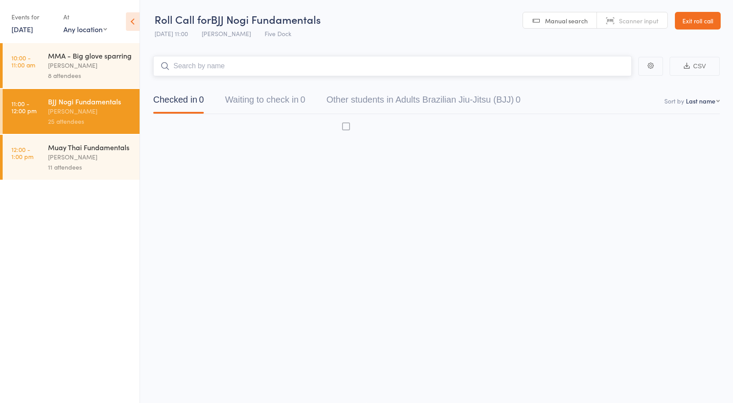
scroll to position [0, 0]
click at [71, 151] on div "Muay Thai Fundamentals" at bounding box center [90, 147] width 84 height 10
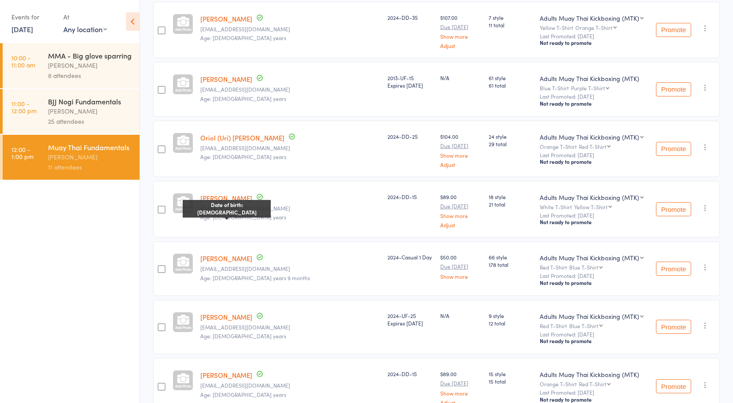
scroll to position [309, 0]
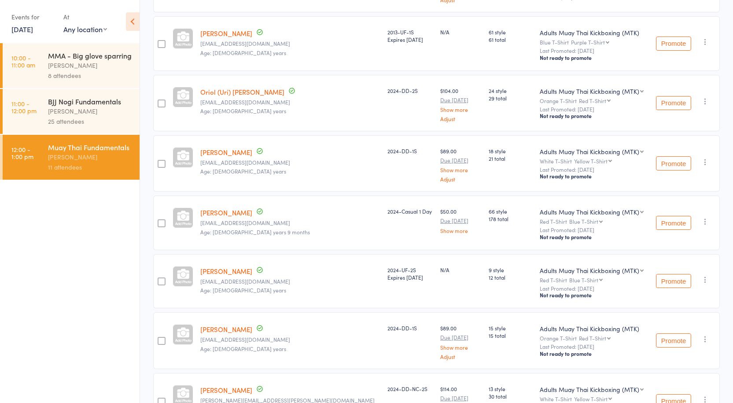
click at [79, 110] on div "[PERSON_NAME]" at bounding box center [90, 111] width 84 height 10
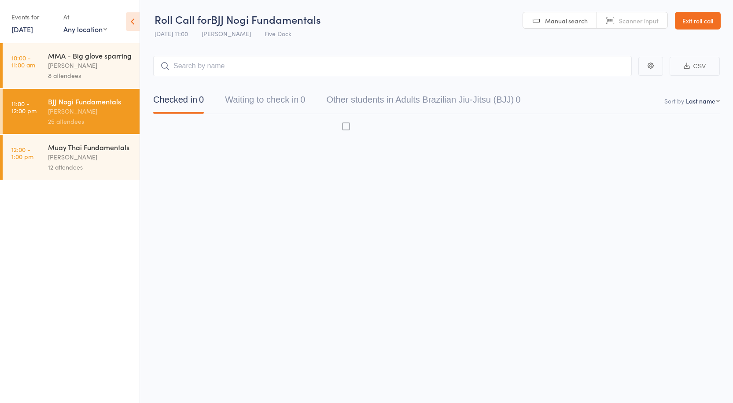
scroll to position [0, 0]
click at [79, 145] on div "Muay Thai Fundamentals" at bounding box center [90, 147] width 84 height 10
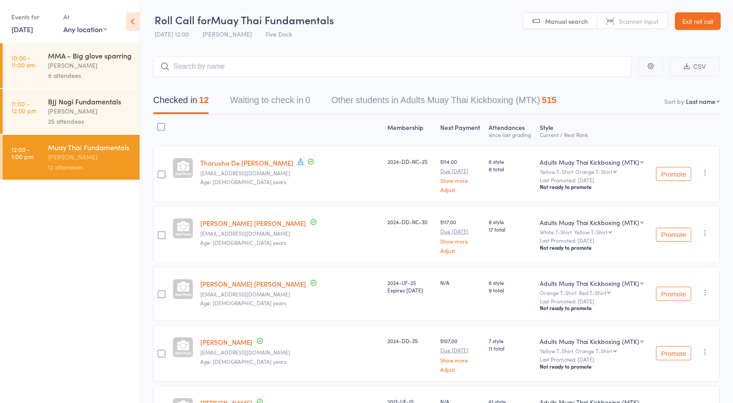
click at [694, 16] on link "Exit roll call" at bounding box center [698, 21] width 46 height 18
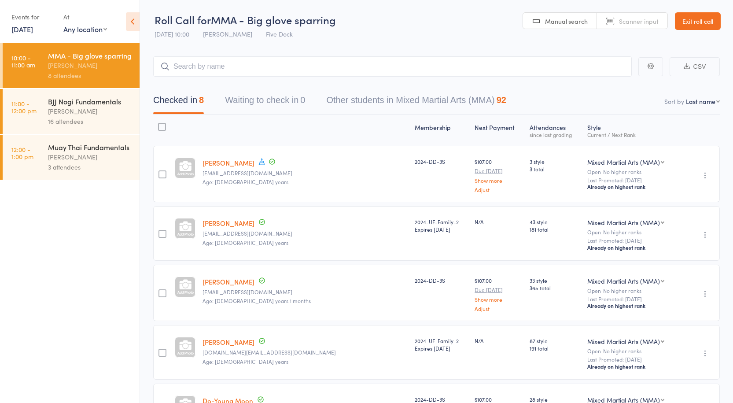
click at [693, 20] on link "Exit roll call" at bounding box center [698, 21] width 46 height 18
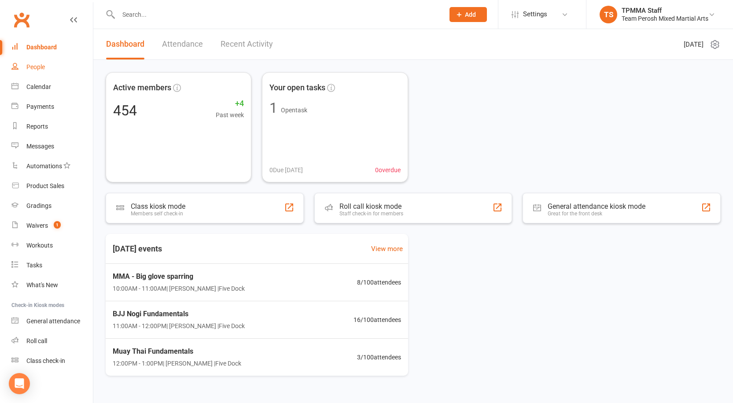
click at [29, 66] on div "People" at bounding box center [35, 66] width 18 height 7
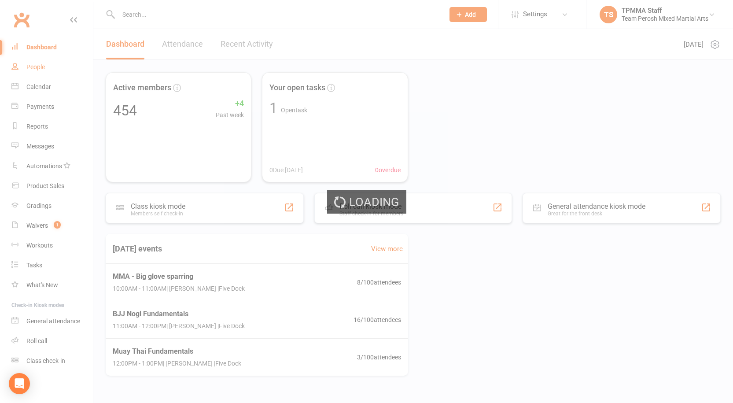
select select "100"
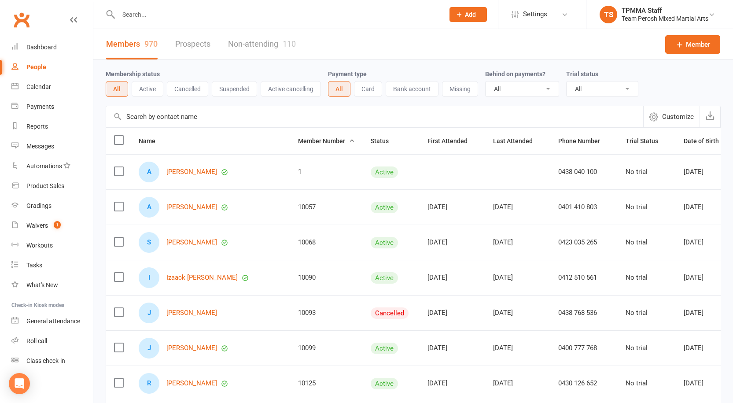
click at [582, 87] on select "All Active and expired trials All active trials Active trial (no other membersh…" at bounding box center [602, 88] width 71 height 15
select select "active_trial"
click at [568, 82] on select "All Active and expired trials All active trials Active trial (no other membersh…" at bounding box center [602, 88] width 71 height 15
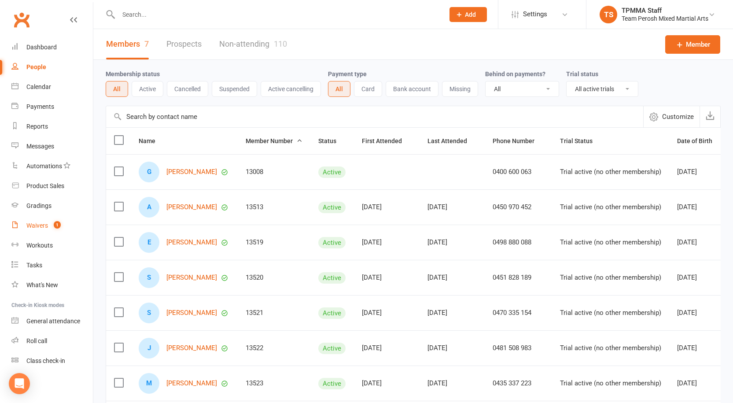
click at [45, 222] on div "Waivers" at bounding box center [37, 225] width 22 height 7
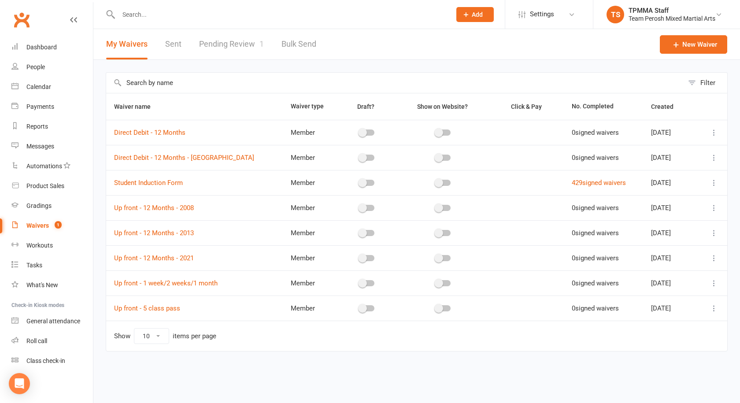
click at [234, 44] on link "Pending Review 1" at bounding box center [231, 44] width 65 height 30
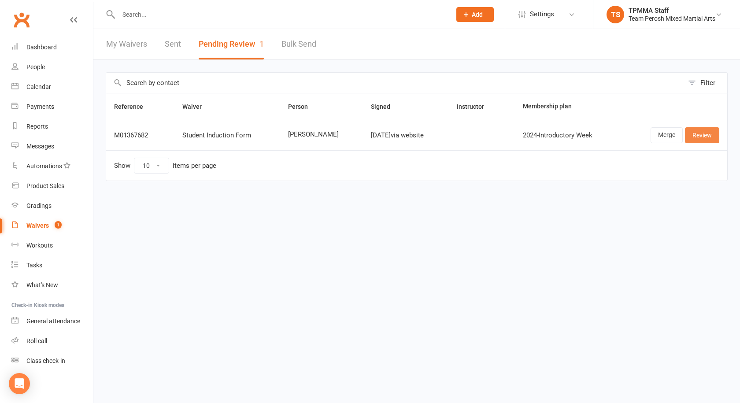
click at [697, 135] on link "Review" at bounding box center [702, 135] width 34 height 16
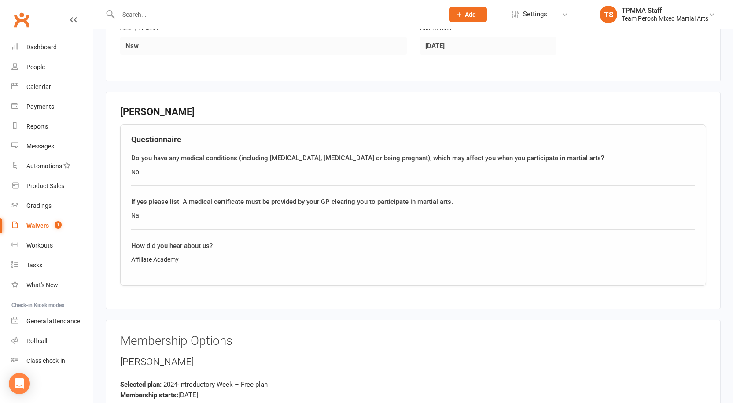
scroll to position [528, 0]
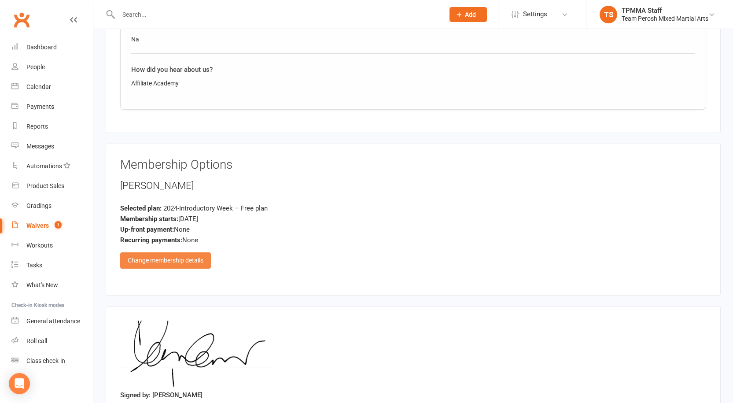
click at [161, 252] on div "Change membership details" at bounding box center [165, 260] width 91 height 16
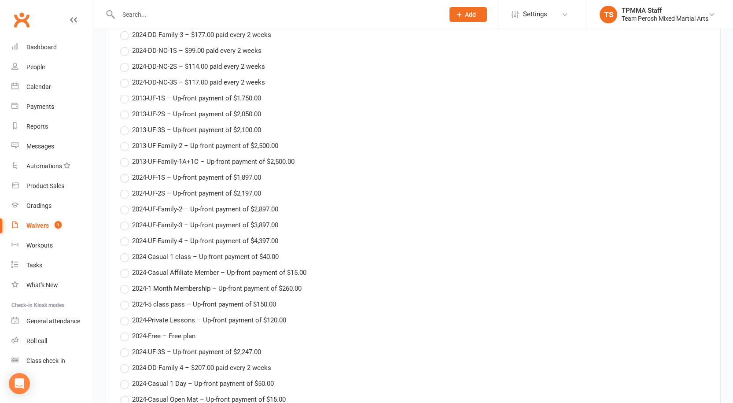
scroll to position [925, 0]
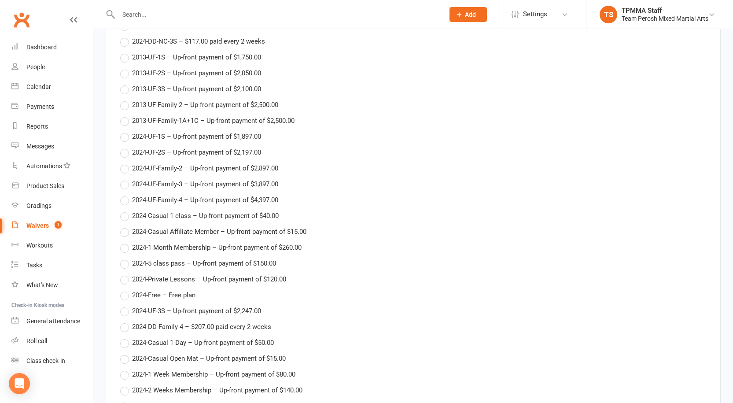
click at [123, 226] on label "2024-Casual Affiliate Member – Up-front payment of $15.00" at bounding box center [213, 231] width 186 height 11
click at [123, 226] on input "2024-Casual Affiliate Member – Up-front payment of $15.00" at bounding box center [123, 226] width 6 height 0
type input "2024-Casual Affiliate Member"
type input "11 Oct 2025"
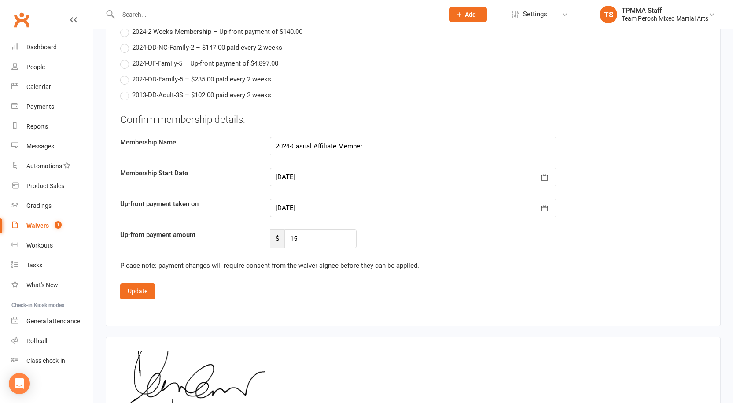
scroll to position [1365, 0]
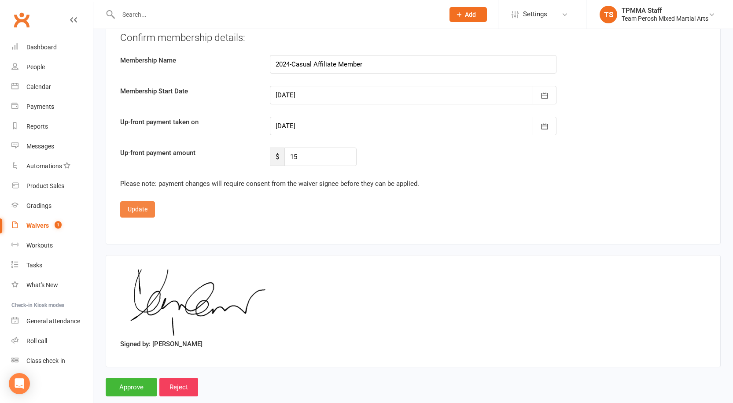
click at [148, 201] on button "Update" at bounding box center [137, 209] width 35 height 16
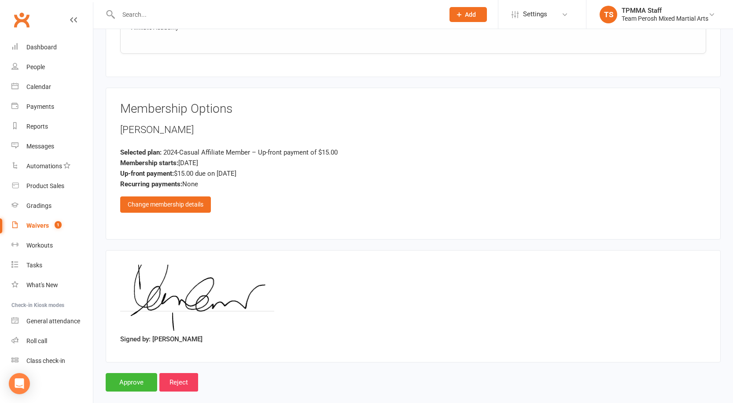
scroll to position [587, 0]
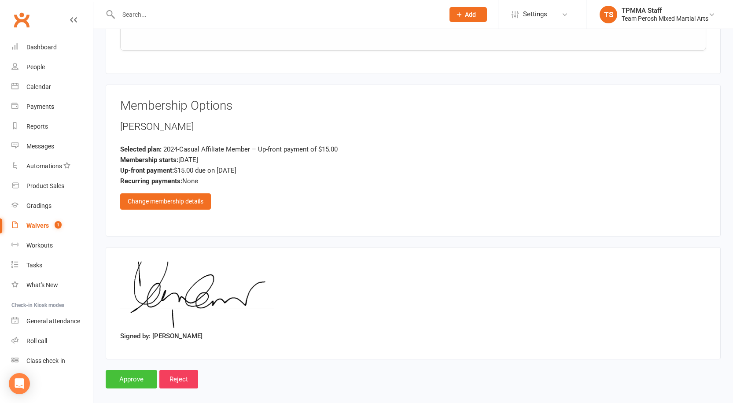
click at [141, 370] on input "Approve" at bounding box center [132, 379] width 52 height 18
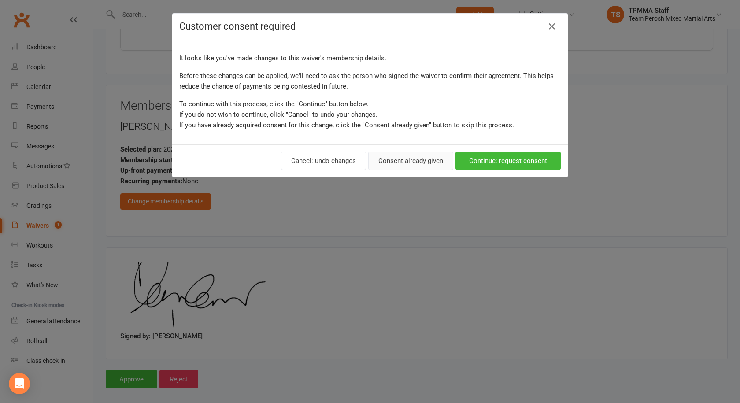
click at [402, 159] on button "Consent already given" at bounding box center [410, 160] width 85 height 18
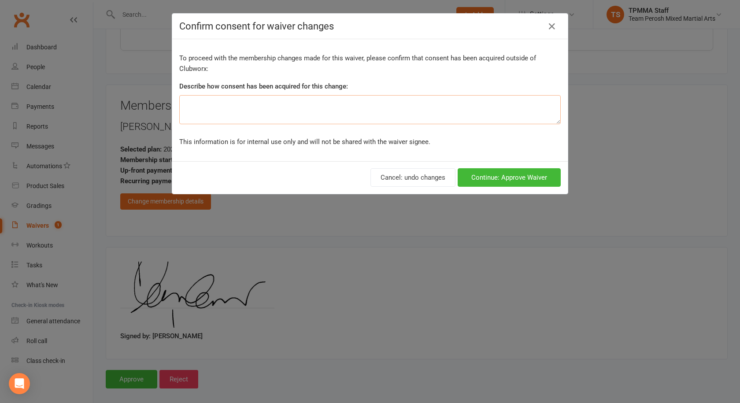
click at [265, 106] on textarea at bounding box center [369, 109] width 381 height 29
type textarea "Verbal"
click at [527, 181] on button "Continue: Approve Waiver" at bounding box center [508, 177] width 103 height 18
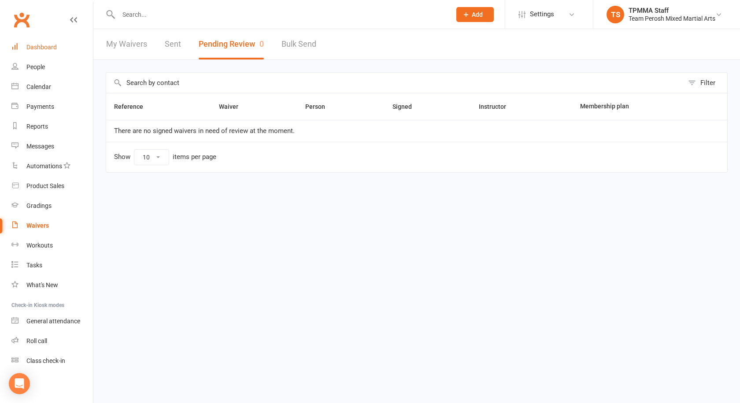
click at [40, 44] on div "Dashboard" at bounding box center [41, 47] width 30 height 7
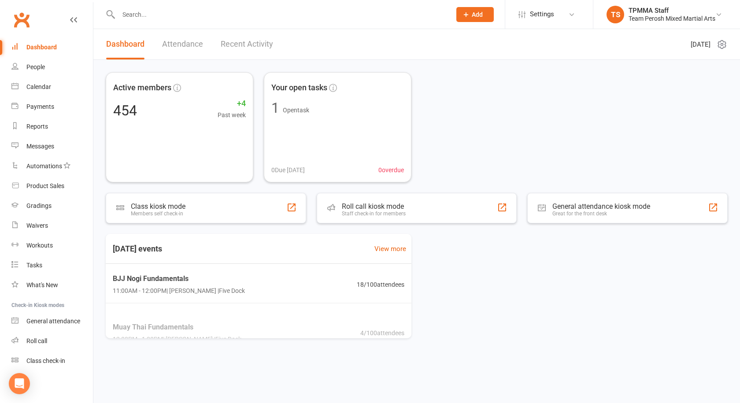
click at [175, 17] on input "text" at bounding box center [280, 14] width 329 height 12
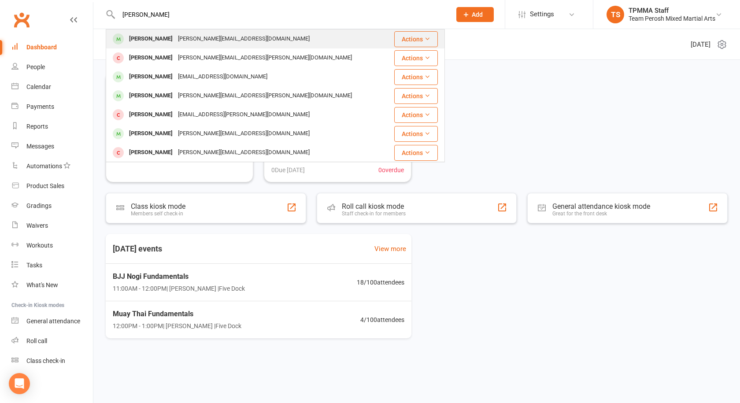
type input "tim"
click at [178, 37] on div "[PERSON_NAME][EMAIL_ADDRESS][DOMAIN_NAME]" at bounding box center [243, 39] width 137 height 13
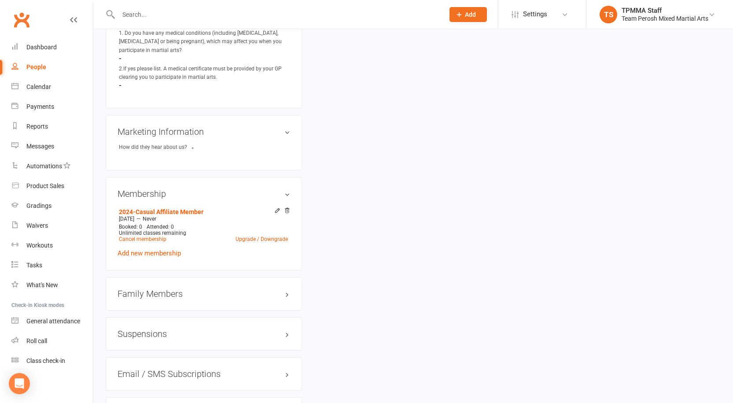
scroll to position [689, 0]
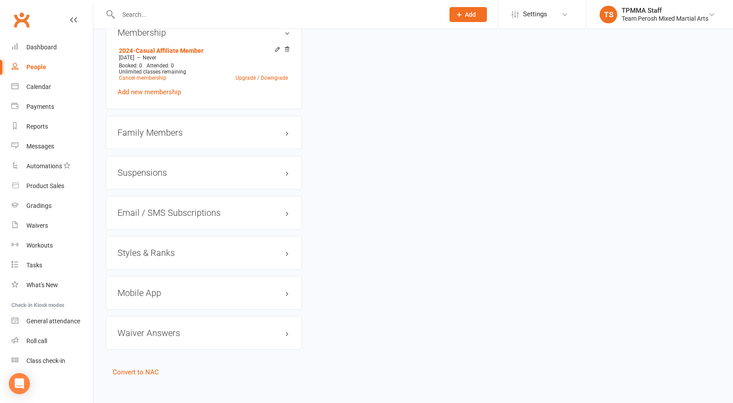
click at [166, 248] on h3 "Styles & Ranks" at bounding box center [204, 253] width 173 height 10
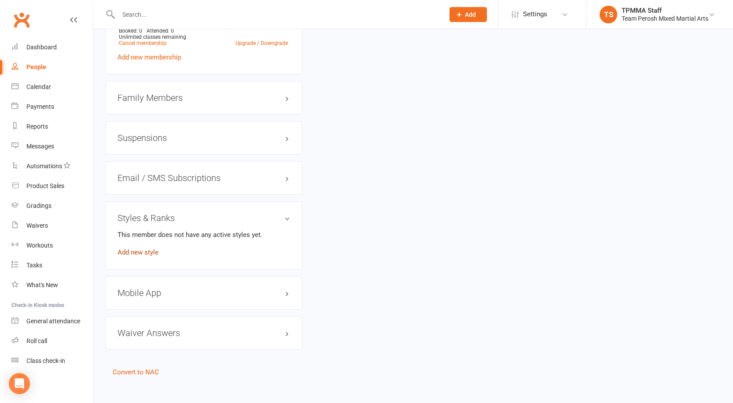
click at [140, 248] on link "Add new style" at bounding box center [138, 252] width 41 height 8
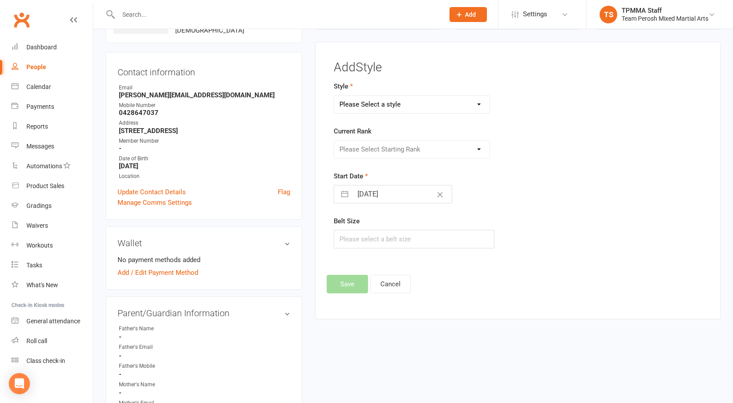
scroll to position [68, 0]
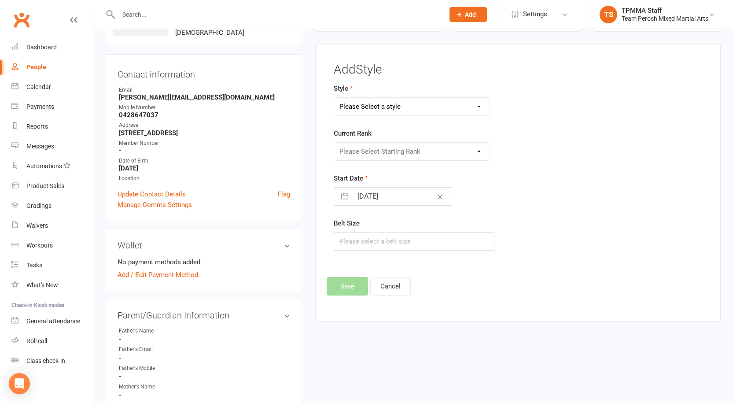
drag, startPoint x: 402, startPoint y: 102, endPoint x: 402, endPoint y: 114, distance: 12.3
click at [402, 102] on select "Please Select a style Adults Brazilian Jiu-Jitsu (BJJ) Adults Muay Thai Kickbox…" at bounding box center [411, 107] width 155 height 18
select select "3312"
click at [334, 98] on select "Please Select a style Adults Brazilian Jiu-Jitsu (BJJ) Adults Muay Thai Kickbox…" at bounding box center [411, 107] width 155 height 18
click at [372, 148] on select "Please Select Starting Rank White Belt White Belt 1st Stripe White Belt 2nd Str…" at bounding box center [411, 152] width 155 height 18
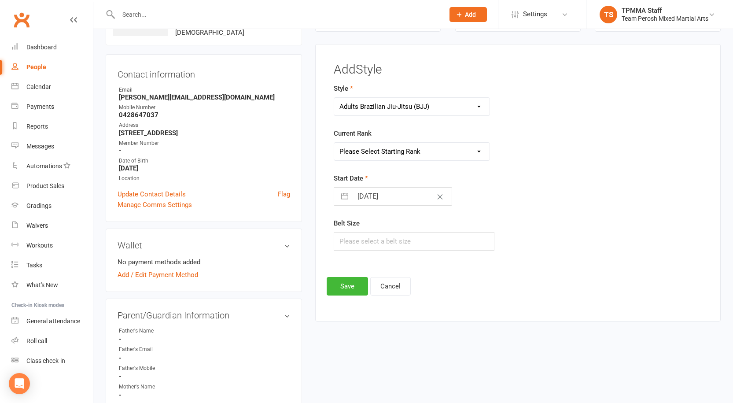
select select "37639"
click at [334, 143] on select "Please Select Starting Rank White Belt White Belt 1st Stripe White Belt 2nd Str…" at bounding box center [411, 152] width 155 height 18
click at [353, 289] on button "Save" at bounding box center [347, 286] width 41 height 18
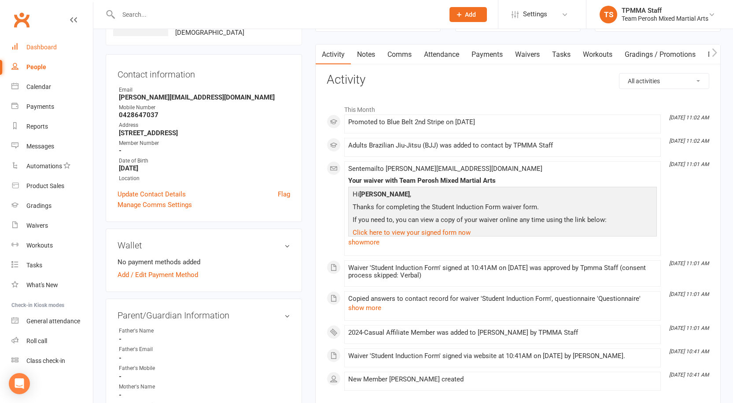
click at [45, 49] on div "Dashboard" at bounding box center [41, 47] width 30 height 7
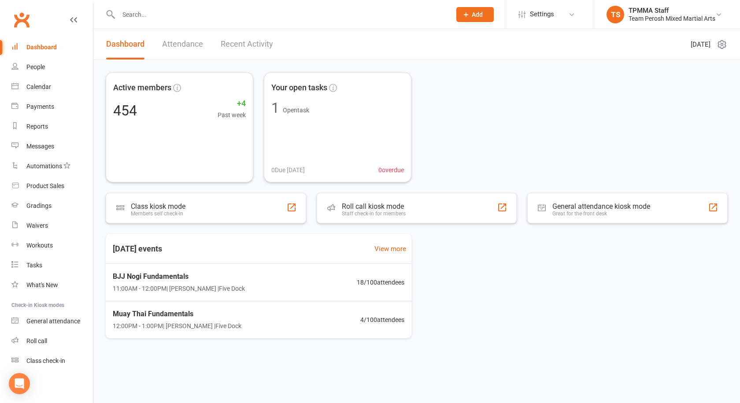
click at [190, 12] on input "text" at bounding box center [280, 14] width 329 height 12
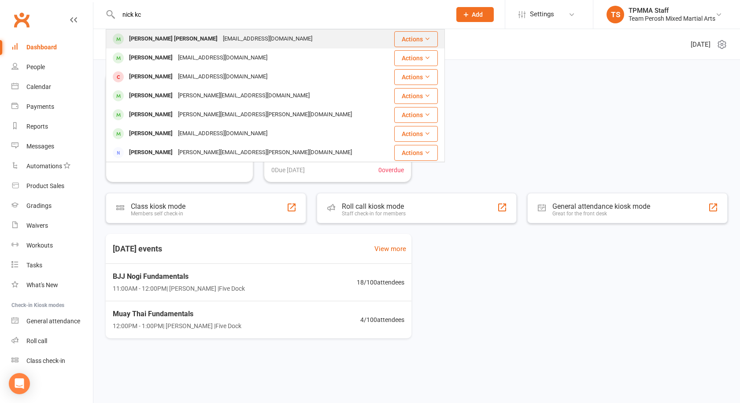
type input "nick kc"
click at [220, 41] on div "[EMAIL_ADDRESS][DOMAIN_NAME]" at bounding box center [267, 39] width 95 height 13
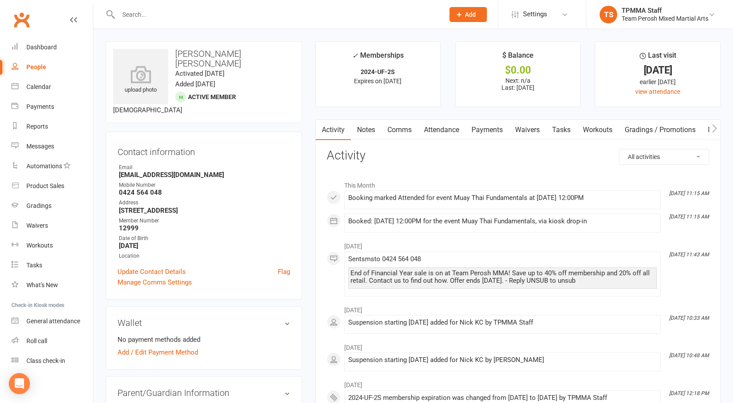
click at [494, 130] on link "Payments" at bounding box center [487, 130] width 44 height 20
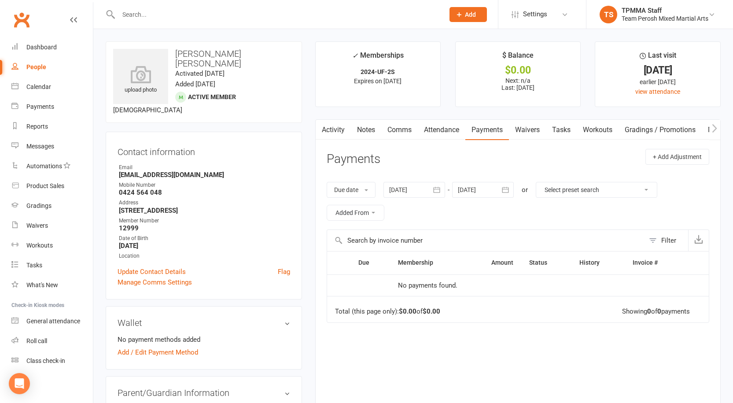
click at [446, 131] on link "Attendance" at bounding box center [442, 130] width 48 height 20
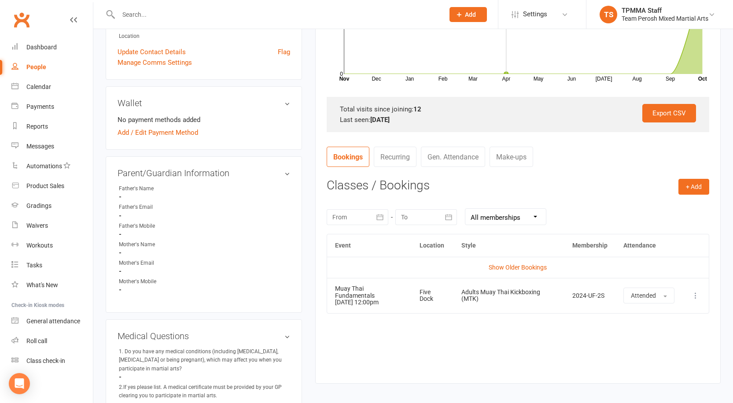
scroll to position [220, 0]
click at [499, 268] on link "Show Older Bookings" at bounding box center [518, 266] width 58 height 7
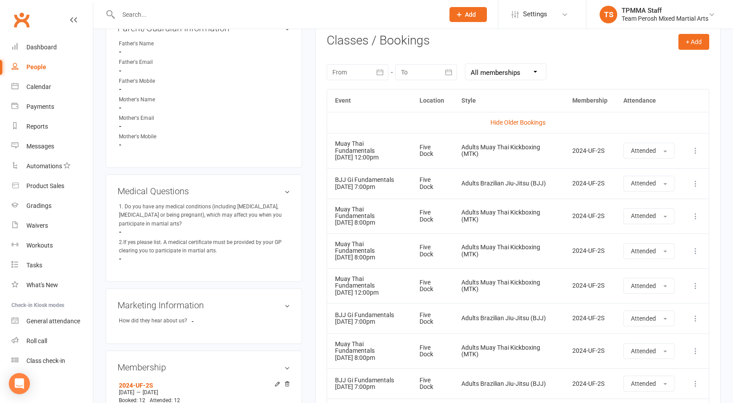
scroll to position [528, 0]
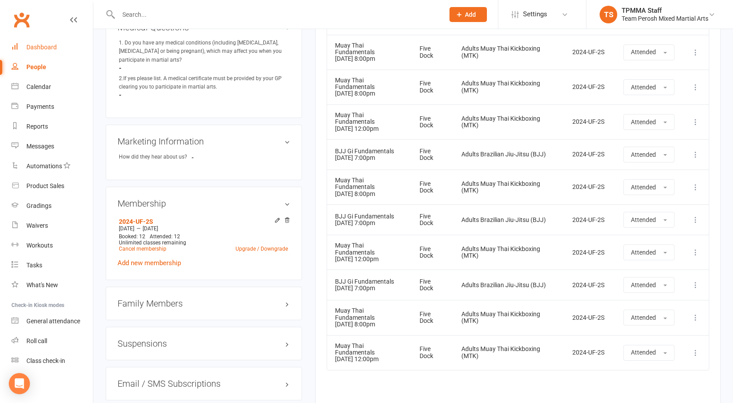
click at [33, 45] on div "Dashboard" at bounding box center [41, 47] width 30 height 7
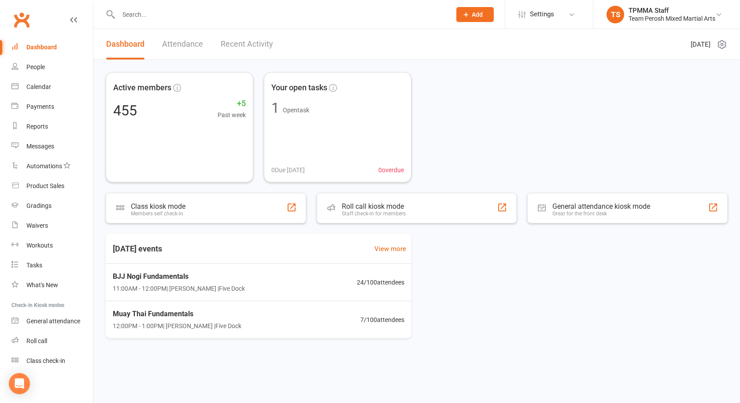
click at [228, 11] on input "text" at bounding box center [280, 14] width 329 height 12
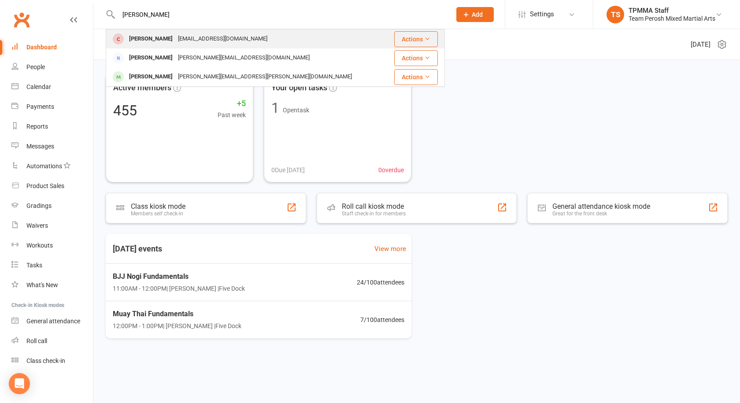
type input "odis"
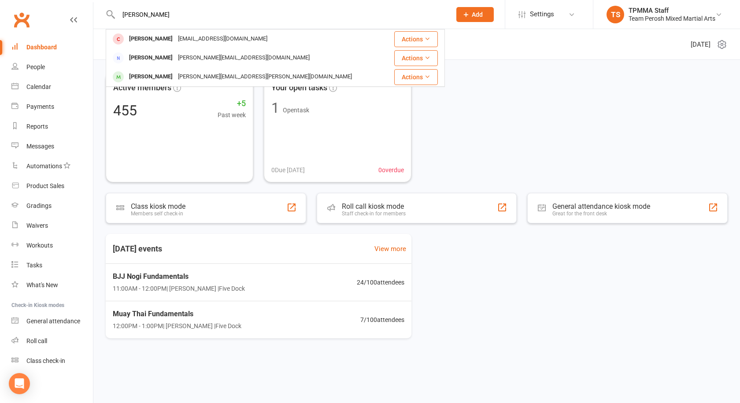
click at [156, 37] on div "Issac Odisho" at bounding box center [150, 39] width 49 height 13
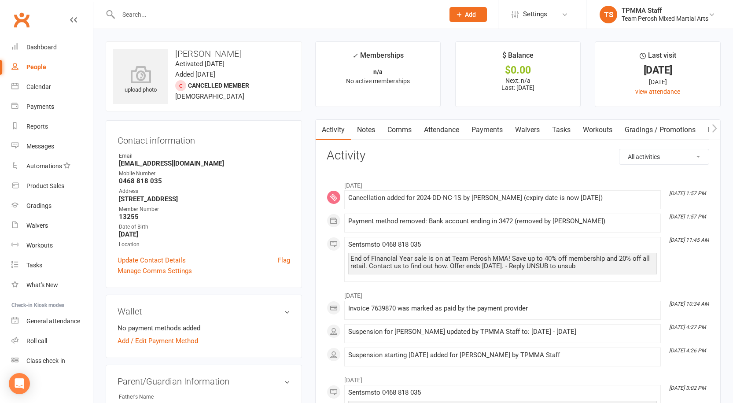
click at [487, 129] on link "Payments" at bounding box center [487, 130] width 44 height 20
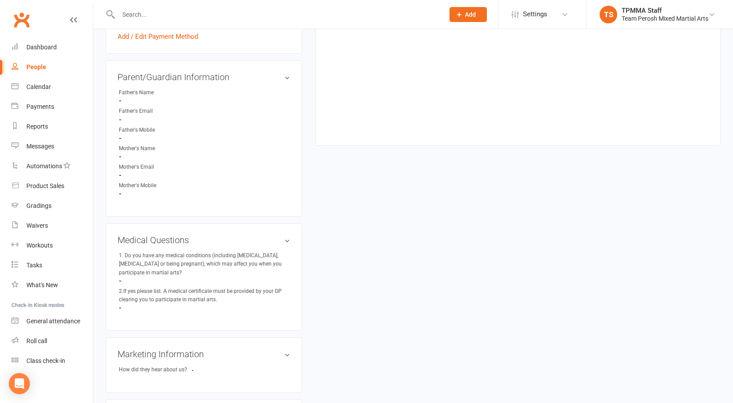
scroll to position [396, 0]
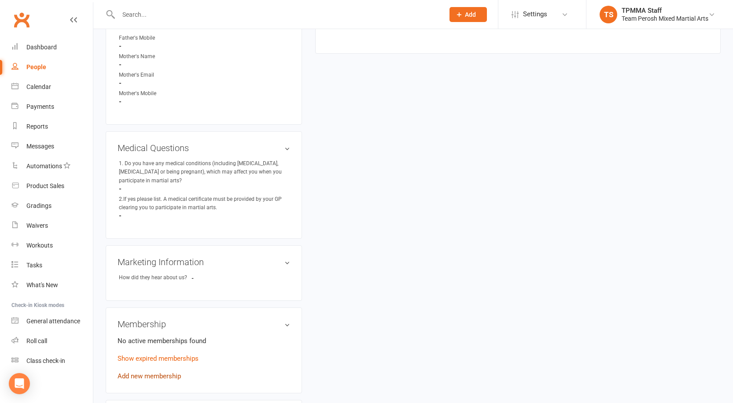
click at [152, 372] on link "Add new membership" at bounding box center [149, 376] width 63 height 8
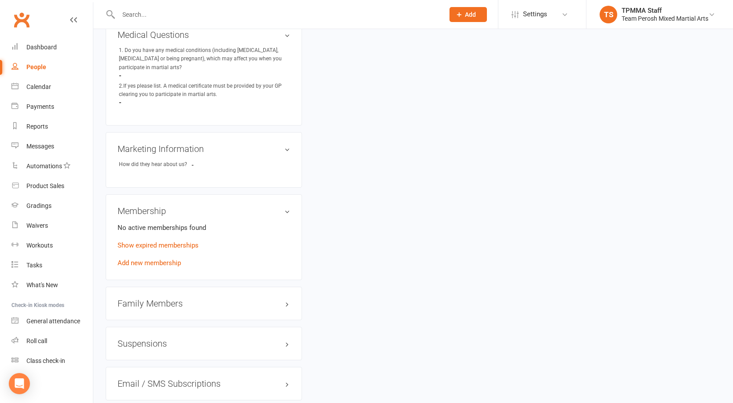
scroll to position [528, 0]
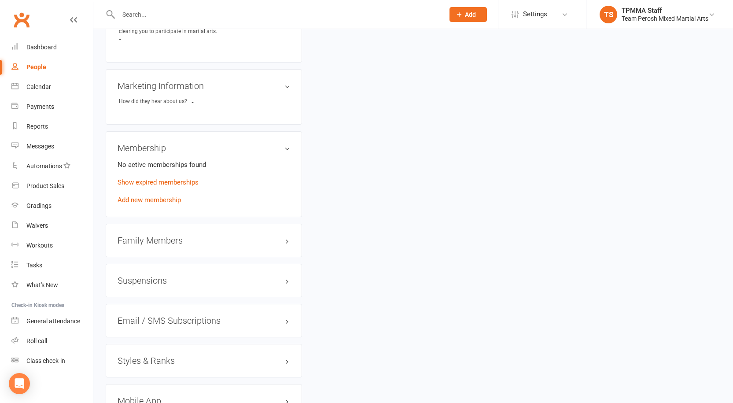
click at [173, 357] on h3 "Styles & Ranks" at bounding box center [204, 361] width 173 height 10
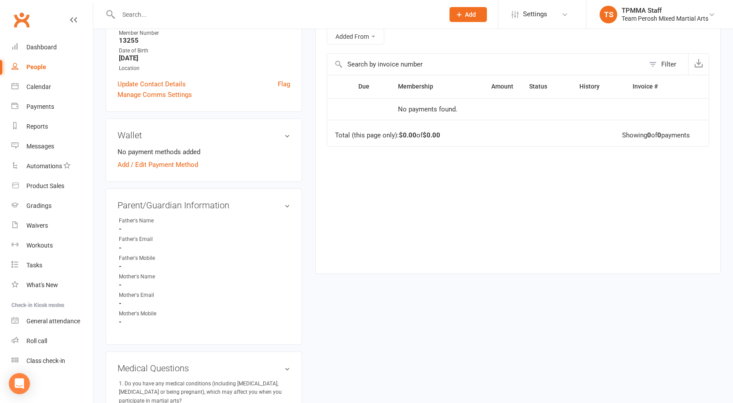
scroll to position [0, 0]
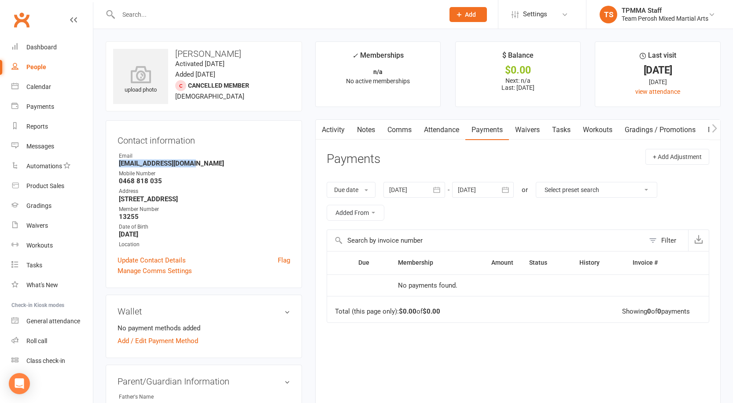
drag, startPoint x: 192, startPoint y: 165, endPoint x: 118, endPoint y: 162, distance: 74.0
click at [118, 162] on li "Email Odishoissac@gmail.com" at bounding box center [204, 159] width 173 height 15
copy strong "Odishoissac@gmail.com"
click at [44, 46] on div "Dashboard" at bounding box center [41, 47] width 30 height 7
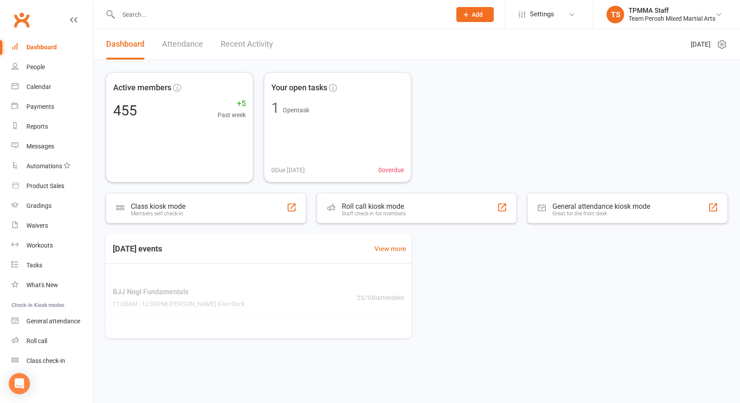
click at [243, 40] on link "Recent Activity" at bounding box center [247, 44] width 52 height 30
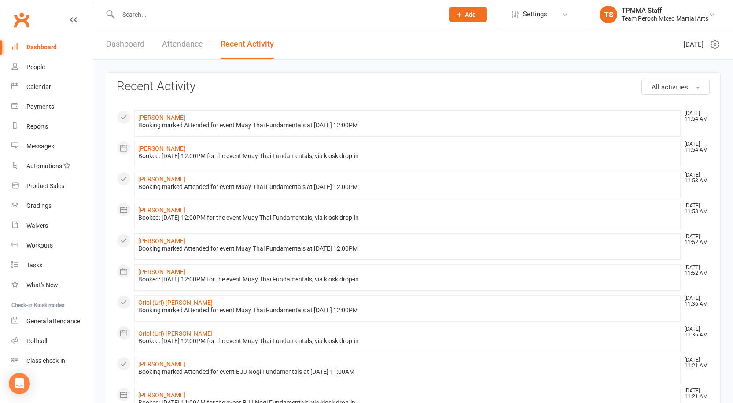
click at [178, 17] on input "text" at bounding box center [277, 14] width 322 height 12
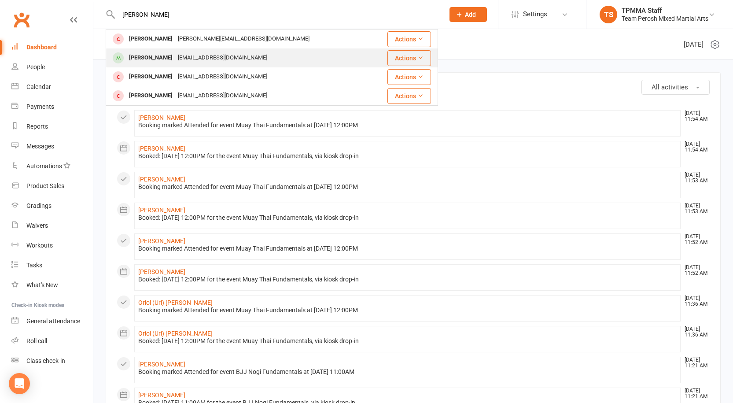
type input "osman"
click at [177, 60] on div "osmanmyakhil211@gmail.com" at bounding box center [222, 58] width 95 height 13
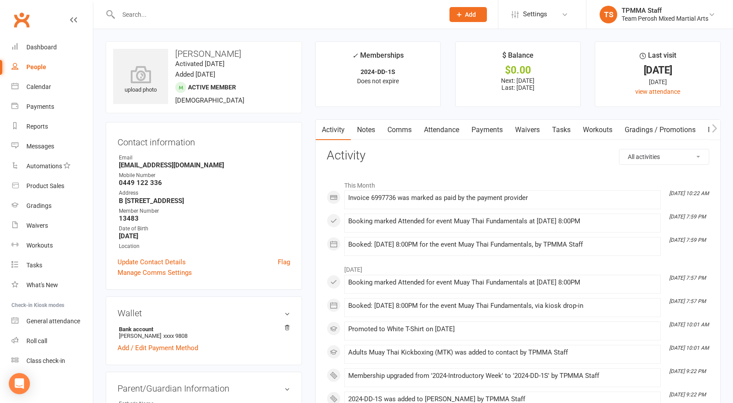
click at [502, 128] on link "Payments" at bounding box center [487, 130] width 44 height 20
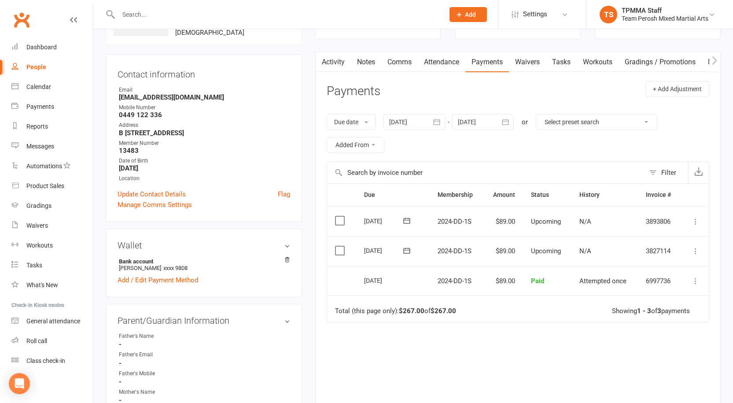
scroll to position [132, 0]
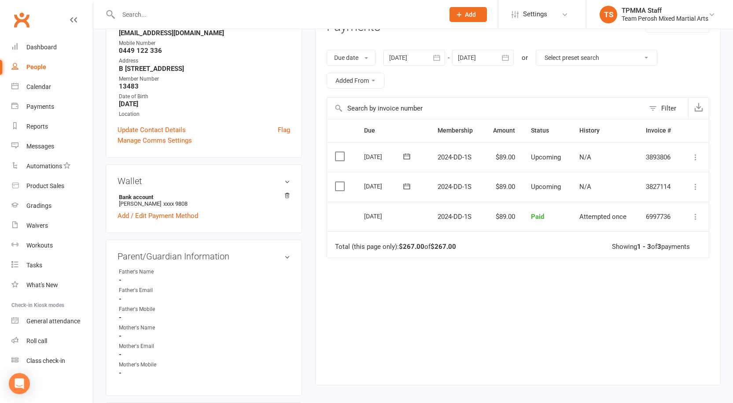
click at [438, 58] on icon "button" at bounding box center [436, 57] width 9 height 9
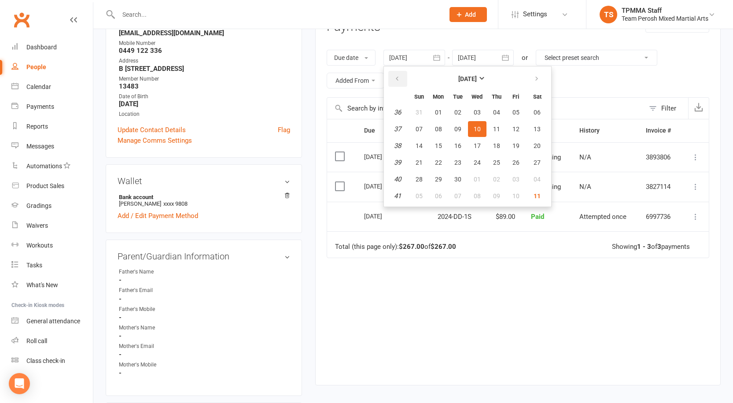
click at [406, 82] on button "button" at bounding box center [397, 79] width 19 height 16
click at [513, 111] on span "01" at bounding box center [515, 112] width 7 height 7
type input "01 Aug 2025"
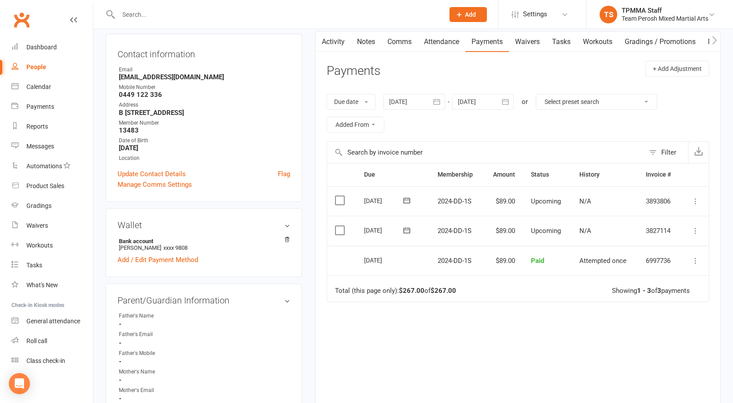
scroll to position [0, 0]
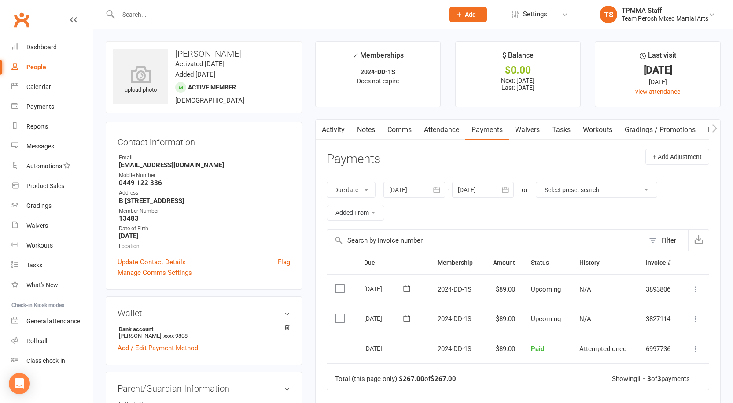
click at [147, 11] on input "text" at bounding box center [277, 14] width 322 height 12
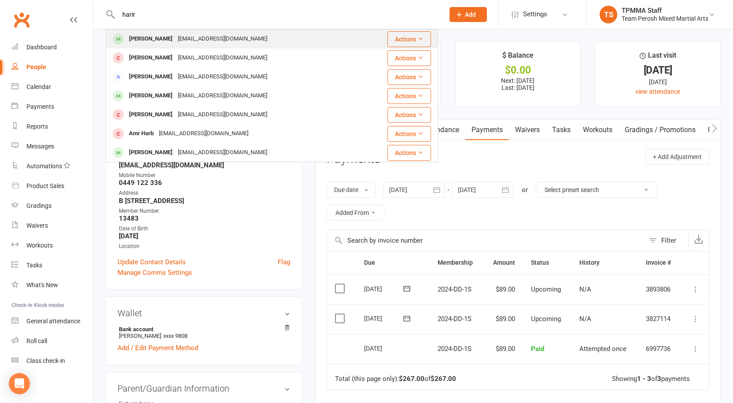
type input "harir"
click at [188, 40] on div "Haririhandullah@gmail.com" at bounding box center [222, 39] width 95 height 13
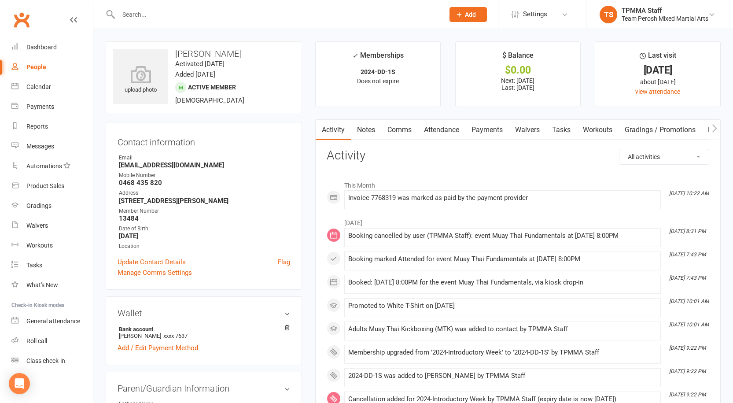
click at [490, 129] on link "Payments" at bounding box center [487, 130] width 44 height 20
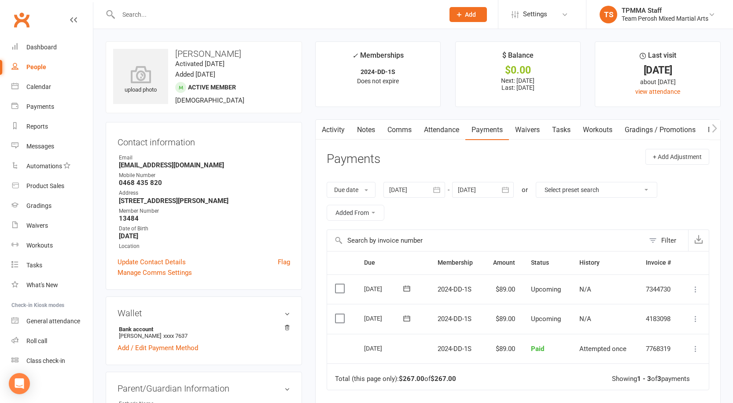
click at [155, 18] on input "text" at bounding box center [277, 14] width 322 height 12
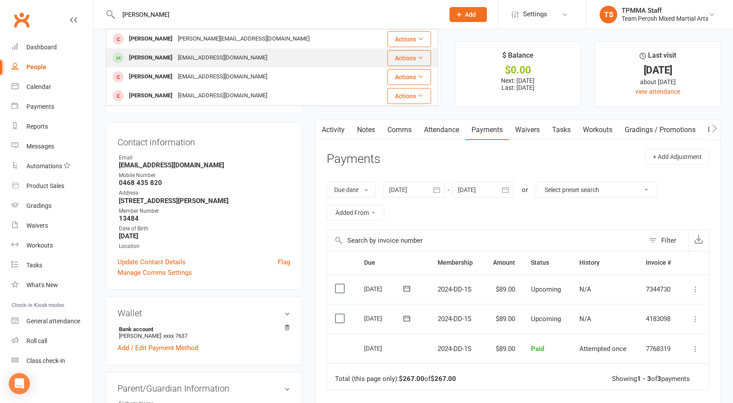
type input "osman"
click at [202, 57] on div "osmanmyakhil211@gmail.com" at bounding box center [222, 58] width 95 height 13
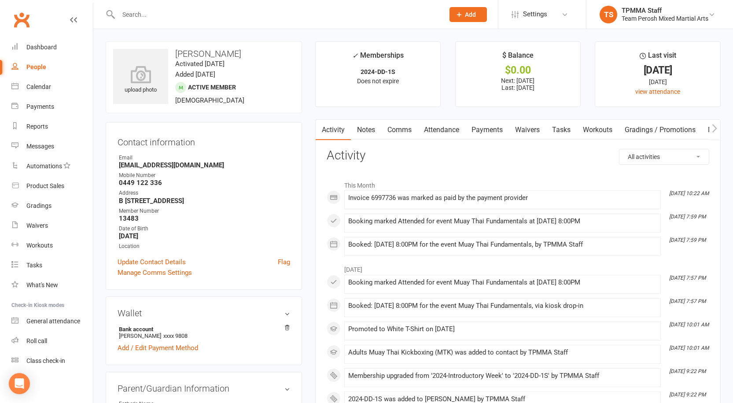
click at [489, 127] on link "Payments" at bounding box center [487, 130] width 44 height 20
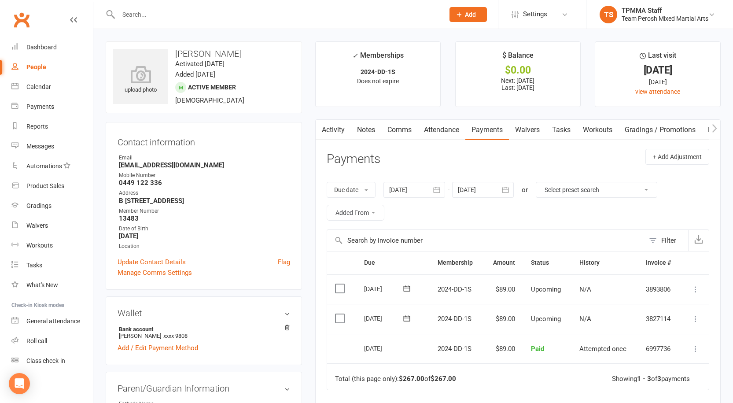
click at [506, 190] on icon "button" at bounding box center [505, 189] width 9 height 9
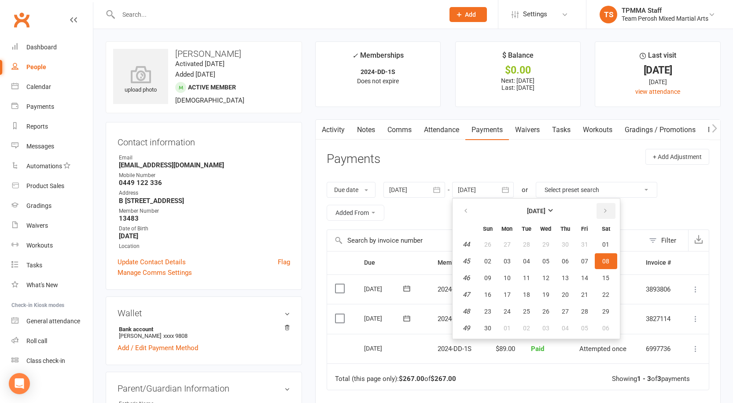
click at [611, 210] on button "button" at bounding box center [606, 211] width 19 height 16
click at [549, 311] on span "31" at bounding box center [545, 311] width 7 height 7
type input "31 Dec 2025"
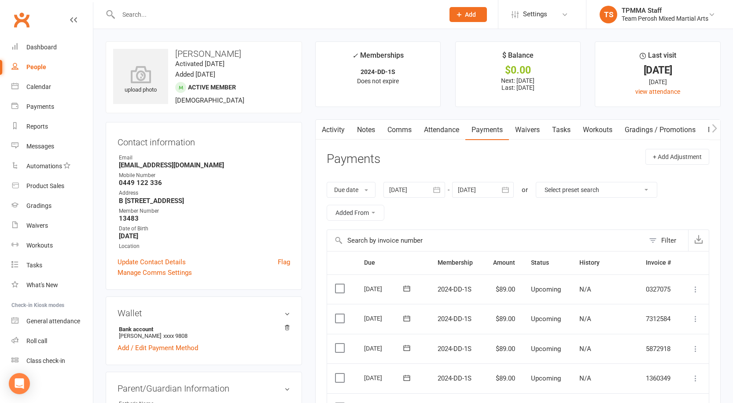
click at [434, 235] on input "text" at bounding box center [485, 240] width 317 height 21
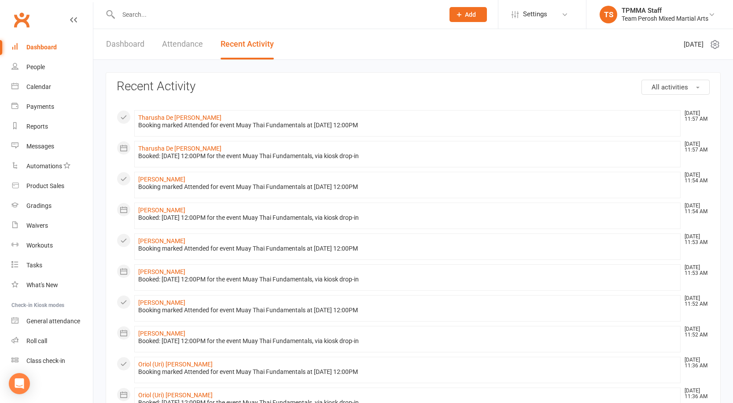
click at [48, 43] on link "Dashboard" at bounding box center [51, 47] width 81 height 20
click at [155, 16] on input "text" at bounding box center [277, 14] width 322 height 12
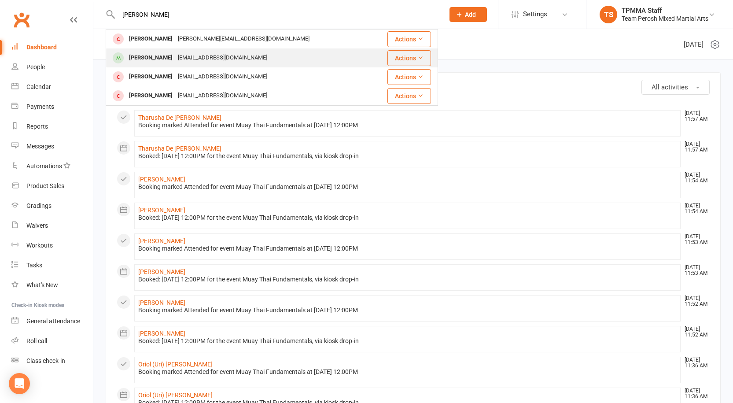
type input "[PERSON_NAME]"
click at [161, 61] on div "[PERSON_NAME]" at bounding box center [150, 58] width 49 height 13
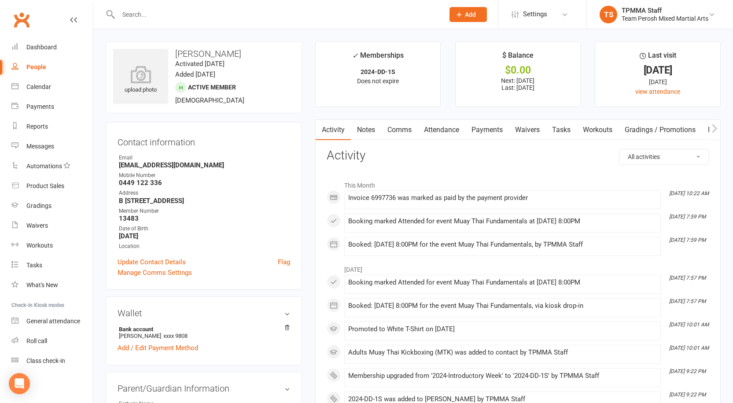
click at [495, 131] on link "Payments" at bounding box center [487, 130] width 44 height 20
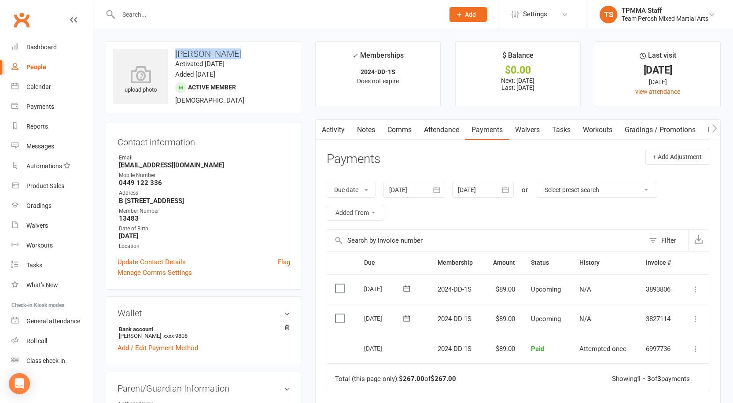
drag, startPoint x: 243, startPoint y: 53, endPoint x: 174, endPoint y: 53, distance: 68.2
click at [174, 53] on h3 "[PERSON_NAME]" at bounding box center [203, 54] width 181 height 10
copy h3 "[PERSON_NAME]"
drag, startPoint x: 213, startPoint y: 166, endPoint x: 118, endPoint y: 167, distance: 94.7
click at [118, 167] on li "Email [EMAIL_ADDRESS][DOMAIN_NAME]" at bounding box center [204, 161] width 173 height 15
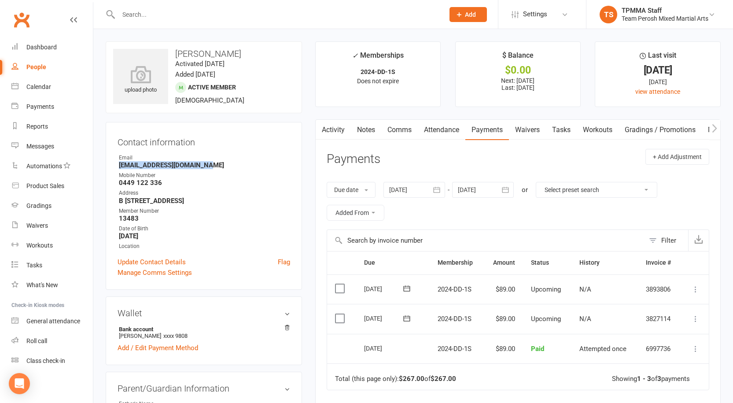
copy strong "[EMAIL_ADDRESS][DOMAIN_NAME]"
click at [193, 8] on input "text" at bounding box center [277, 14] width 322 height 12
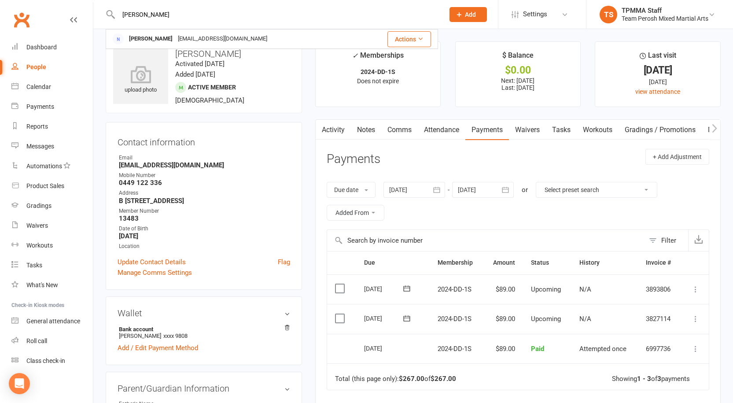
type input "[PERSON_NAME]"
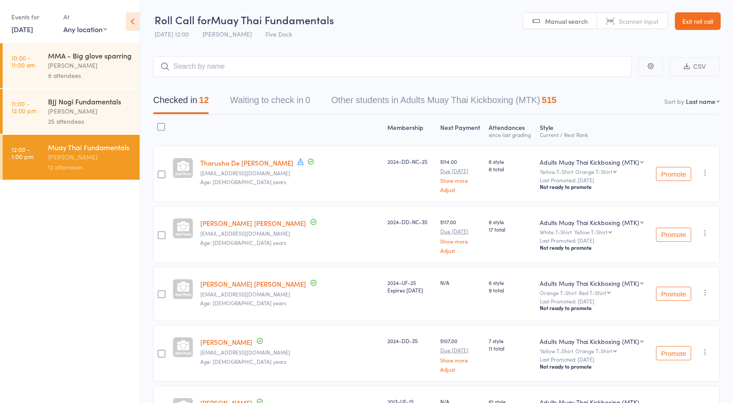
click at [182, 63] on input "search" at bounding box center [392, 66] width 479 height 20
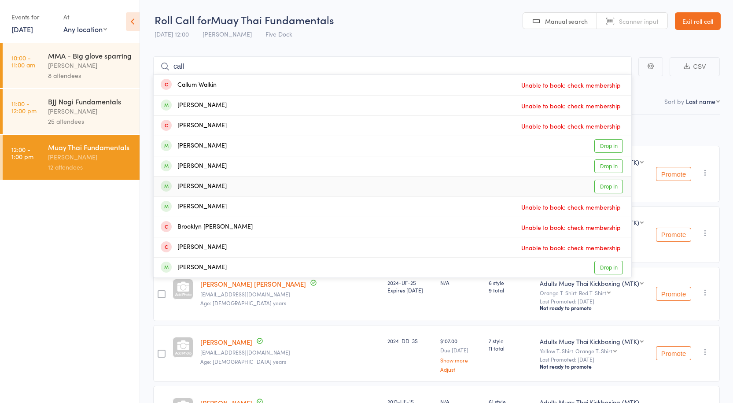
type input "call"
click at [103, 274] on ul "10:00 - 11:00 am MMA - Big glove sparring [PERSON_NAME] 8 attendees 11:00 - 12:…" at bounding box center [70, 223] width 140 height 360
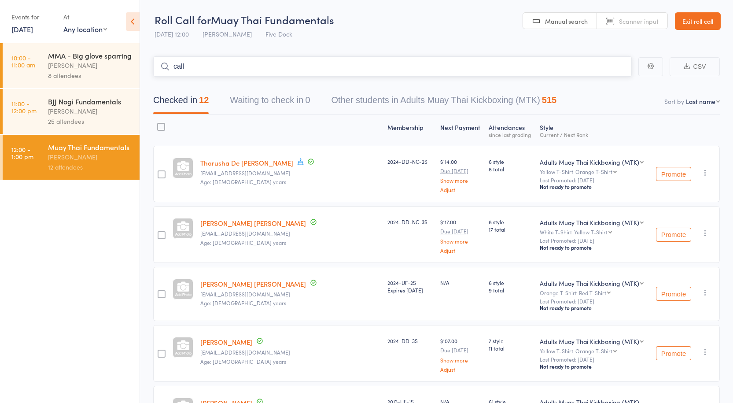
click at [166, 64] on form "call" at bounding box center [392, 66] width 479 height 20
click at [188, 69] on input "search" at bounding box center [392, 66] width 479 height 20
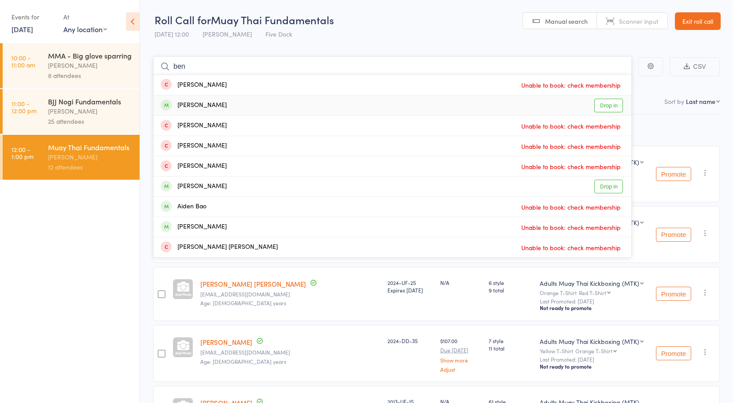
type input "ben"
click at [33, 29] on link "[DATE]" at bounding box center [22, 29] width 22 height 10
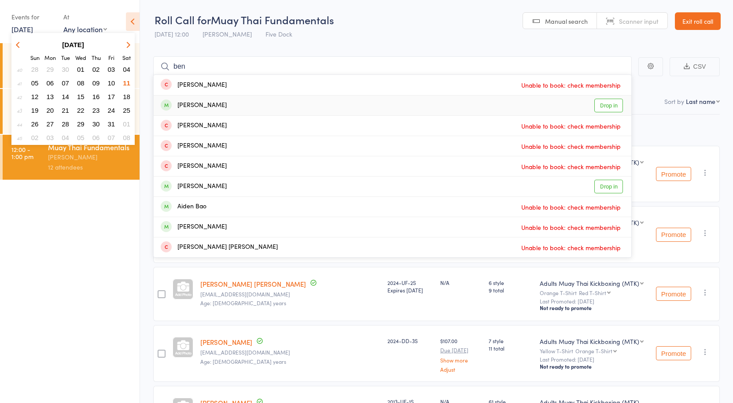
click at [16, 40] on button "button" at bounding box center [19, 45] width 13 height 12
click at [96, 110] on span "25" at bounding box center [95, 110] width 7 height 7
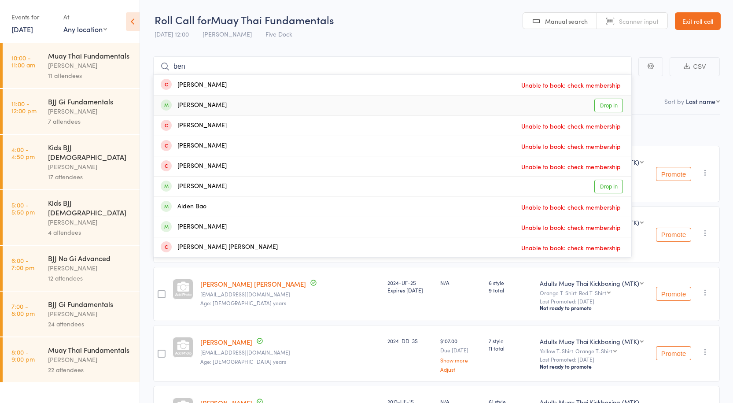
click at [81, 67] on div "[PERSON_NAME]" at bounding box center [90, 65] width 84 height 10
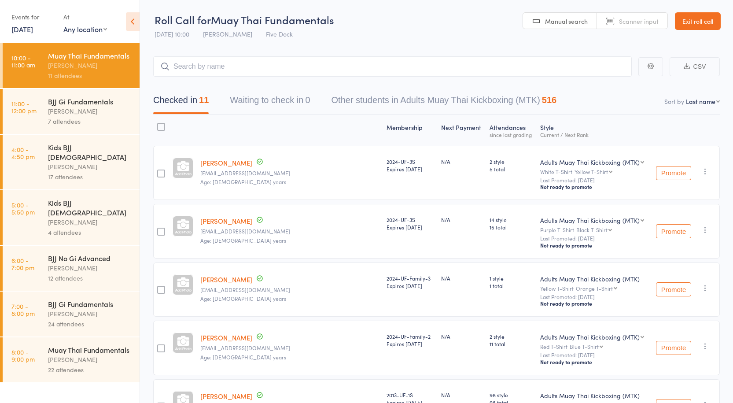
click at [37, 35] on div "Events for [DATE] [DATE] [DATE] Sun Mon Tue Wed Thu Fri Sat 36 31 01 02 03 04 0…" at bounding box center [32, 23] width 43 height 26
click at [33, 28] on link "[DATE]" at bounding box center [22, 29] width 22 height 10
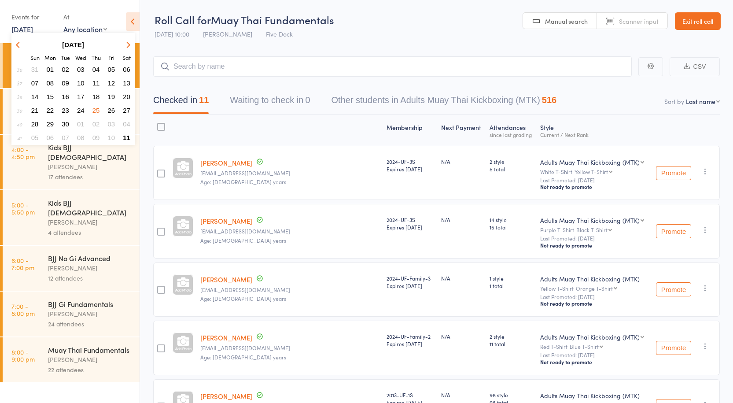
click at [127, 137] on span "11" at bounding box center [126, 137] width 7 height 7
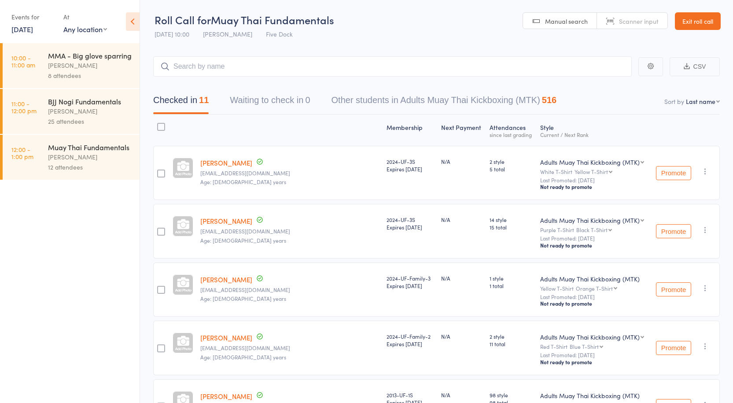
click at [68, 155] on div "[PERSON_NAME]" at bounding box center [90, 157] width 84 height 10
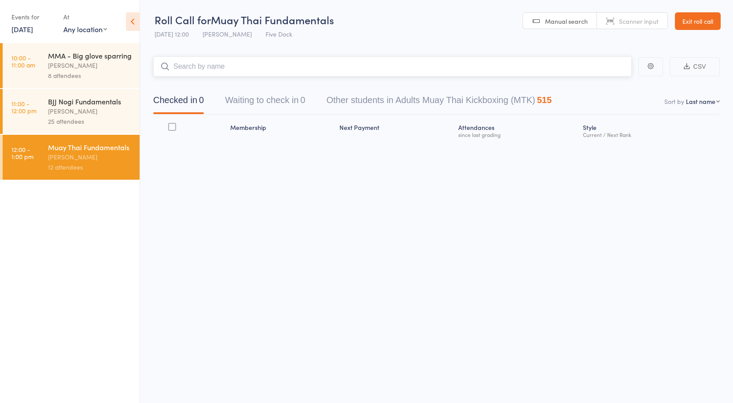
click at [196, 70] on input "search" at bounding box center [392, 66] width 479 height 20
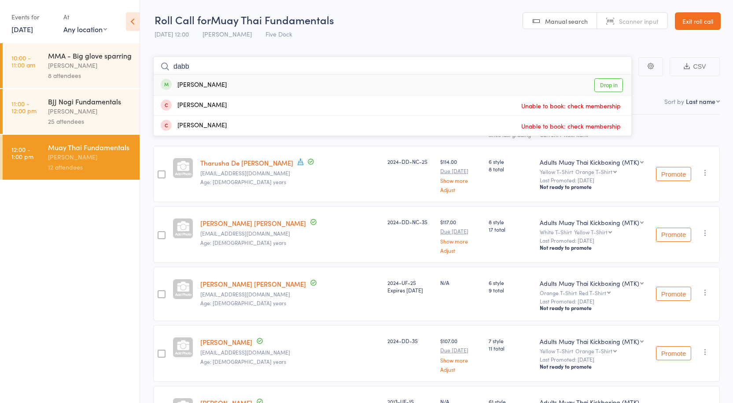
type input "dabb"
click at [605, 86] on link "Drop in" at bounding box center [608, 85] width 29 height 14
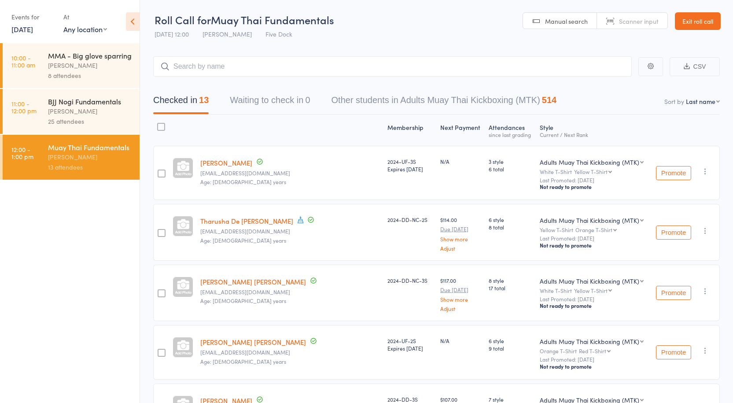
click at [63, 108] on div "[PERSON_NAME]" at bounding box center [90, 111] width 84 height 10
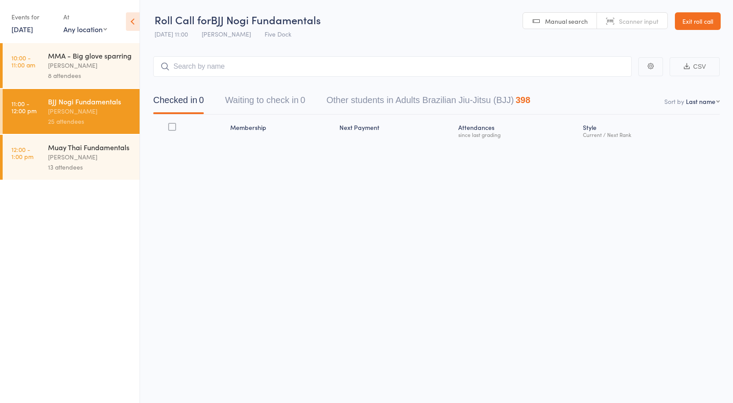
click at [70, 149] on div "Muay Thai Fundamentals" at bounding box center [90, 147] width 84 height 10
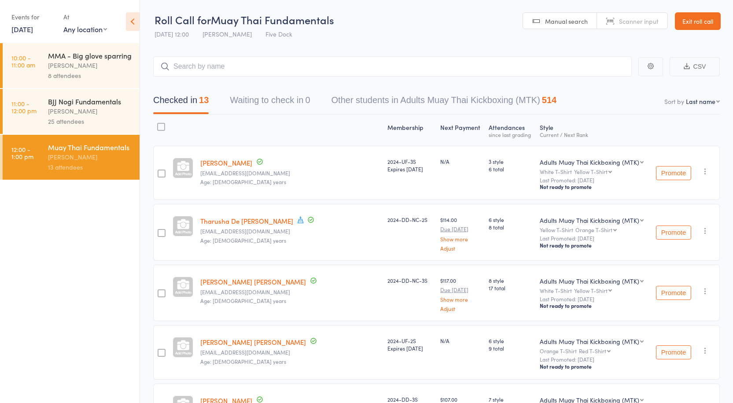
click at [85, 110] on div "[PERSON_NAME]" at bounding box center [90, 111] width 84 height 10
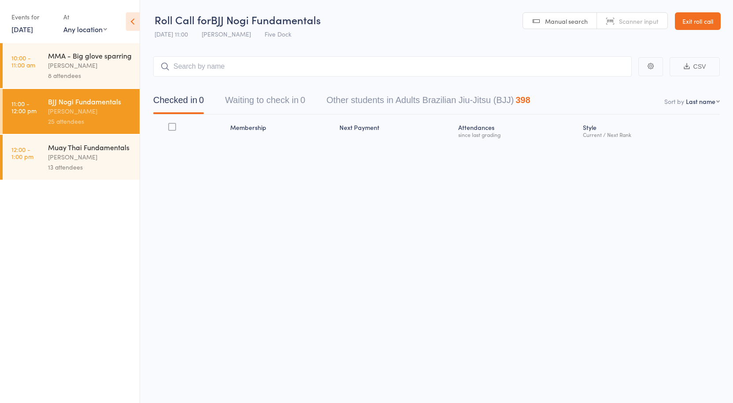
click at [77, 163] on div "13 attendees" at bounding box center [90, 167] width 84 height 10
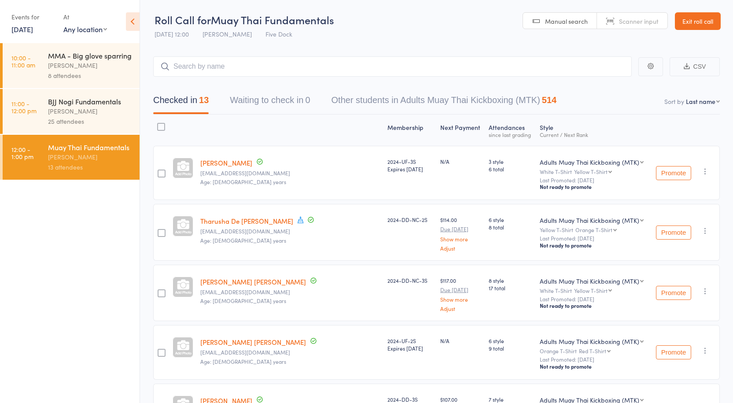
click at [197, 58] on input "search" at bounding box center [392, 66] width 479 height 20
click at [208, 63] on input "search" at bounding box center [392, 66] width 479 height 20
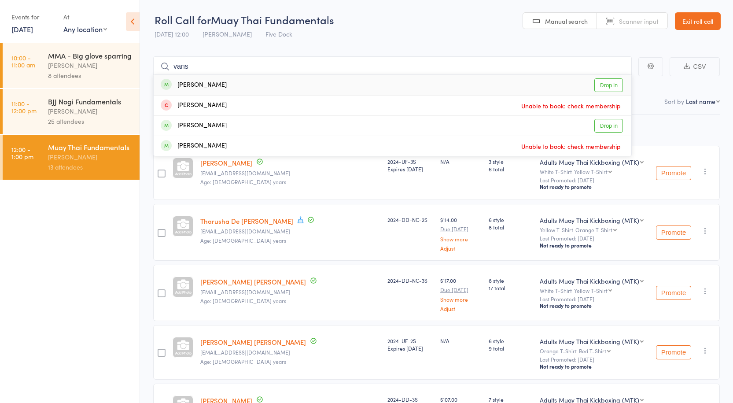
type input "vans"
click at [608, 81] on link "Drop in" at bounding box center [608, 85] width 29 height 14
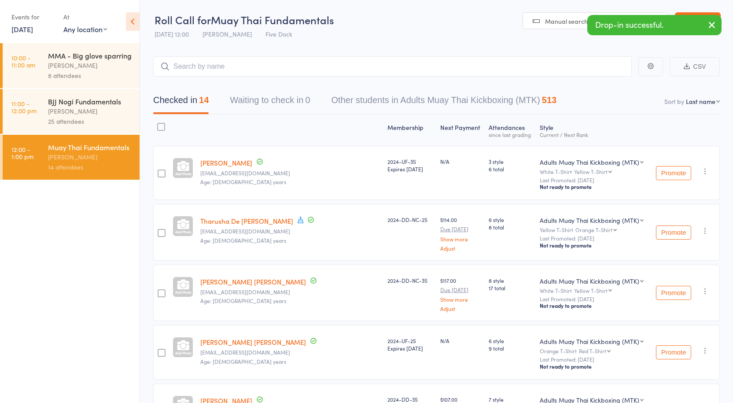
click at [84, 111] on div "[PERSON_NAME]" at bounding box center [90, 111] width 84 height 10
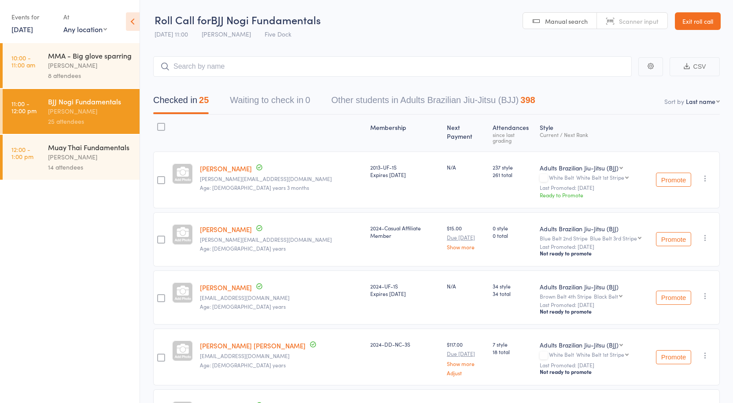
click at [86, 170] on div "14 attendees" at bounding box center [90, 167] width 84 height 10
